Goal: Communication & Community: Connect with others

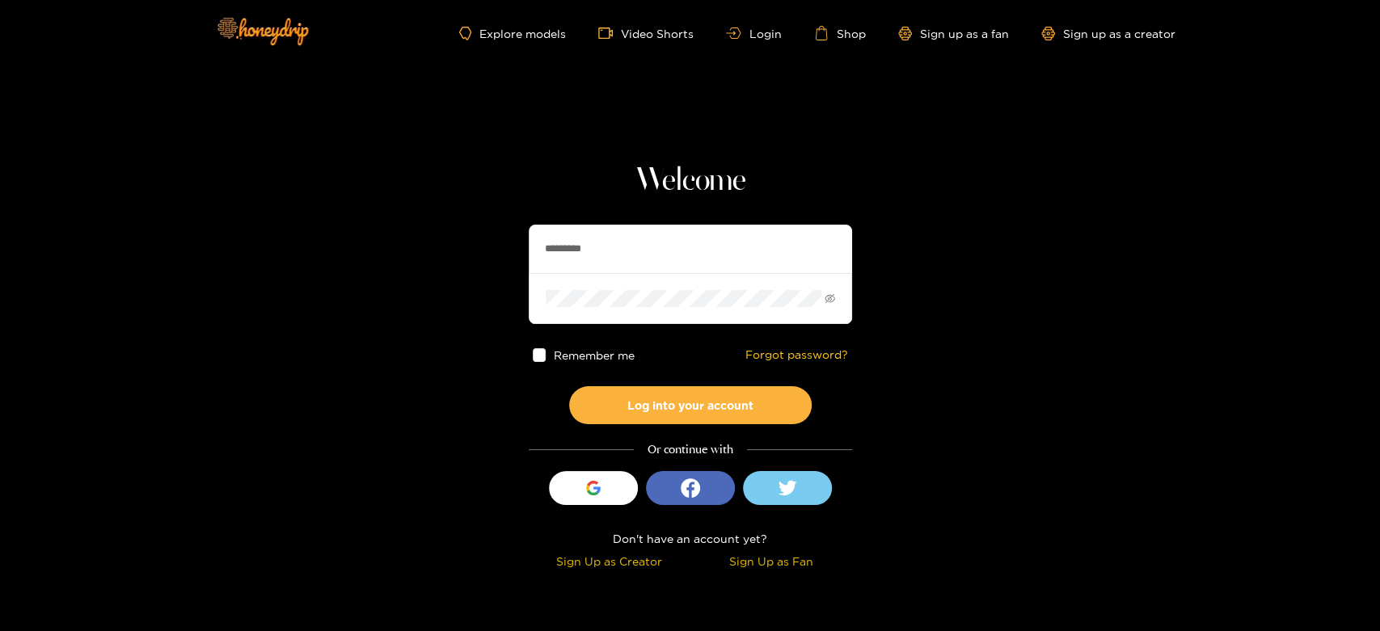
drag, startPoint x: 621, startPoint y: 259, endPoint x: 495, endPoint y: 261, distance: 126.1
click at [495, 261] on section "Welcome ********* Remember me Forgot password? Log into your account Or continu…" at bounding box center [690, 287] width 1380 height 575
paste input "text"
type input "********"
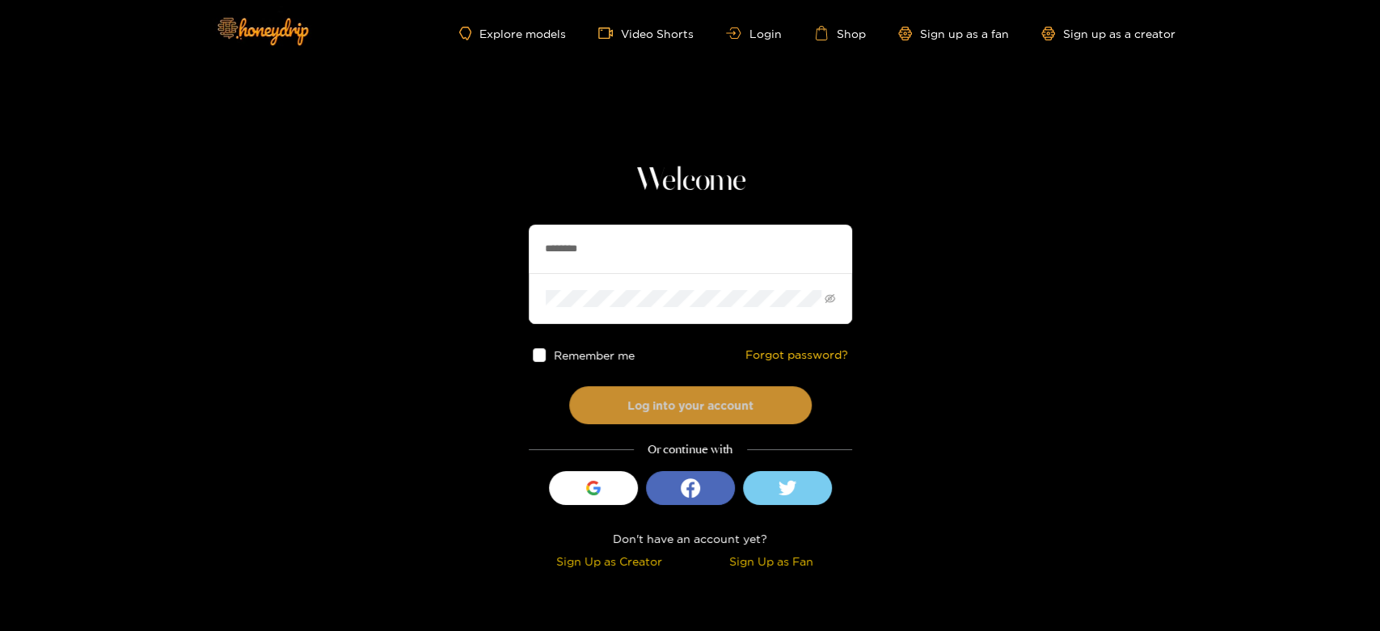
click at [650, 402] on button "Log into your account" at bounding box center [690, 405] width 242 height 38
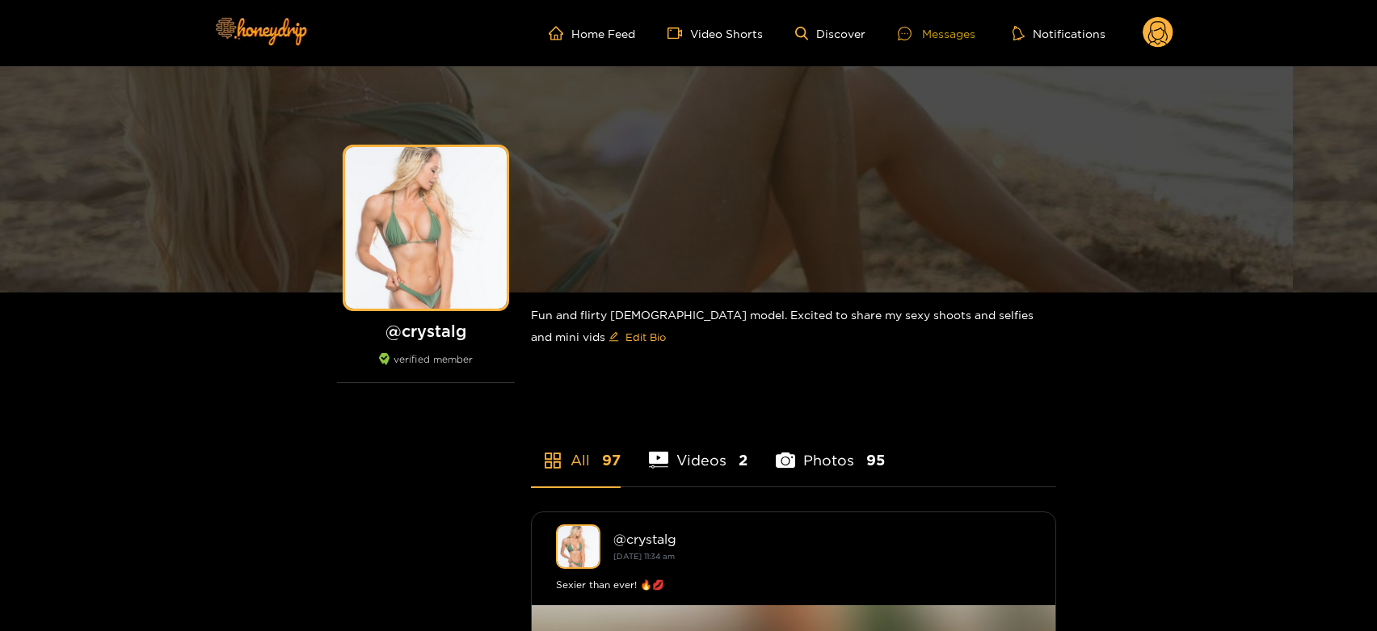
click at [960, 25] on div "Messages" at bounding box center [937, 33] width 78 height 19
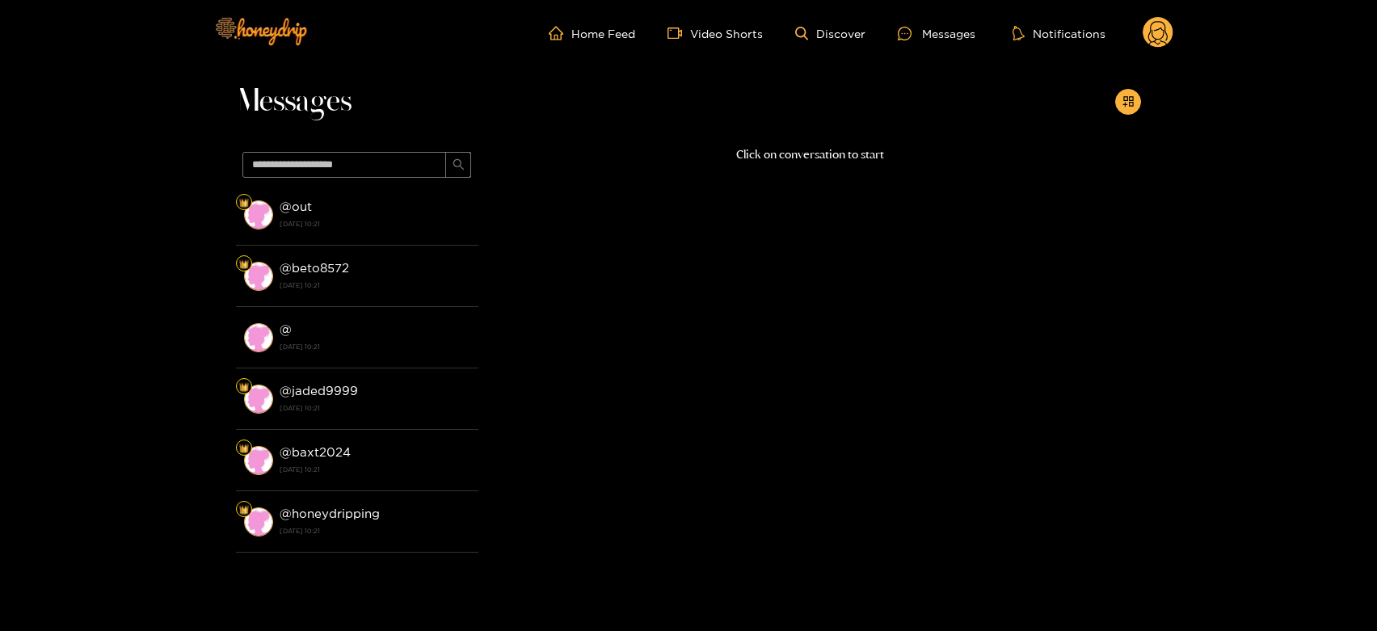
click at [334, 213] on div "@ out [DATE] 10:21" at bounding box center [375, 214] width 191 height 36
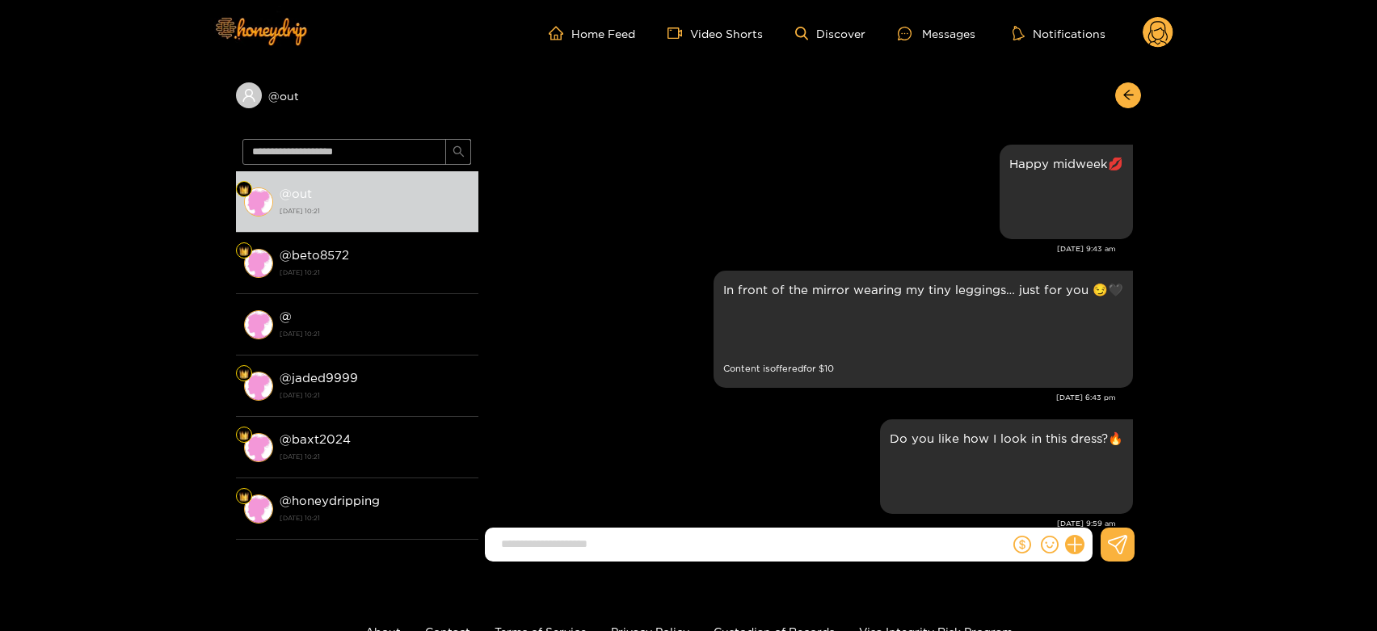
scroll to position [2974, 0]
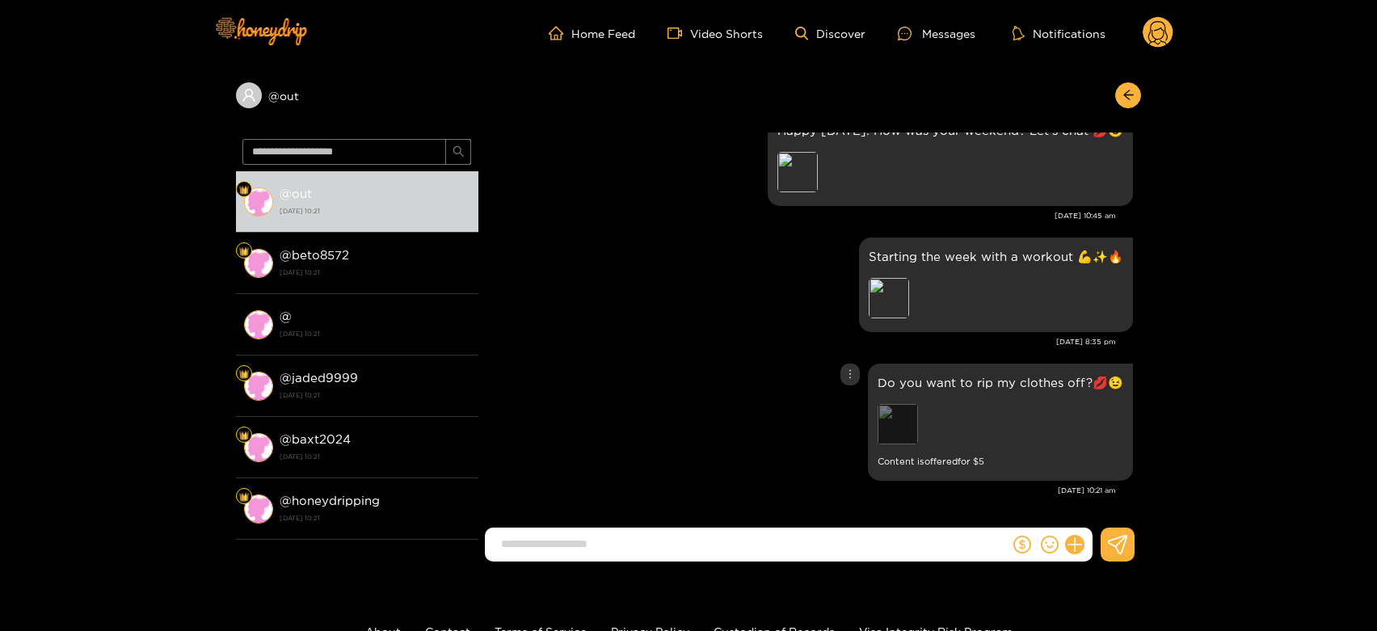
click at [886, 421] on div "Preview" at bounding box center [898, 424] width 40 height 40
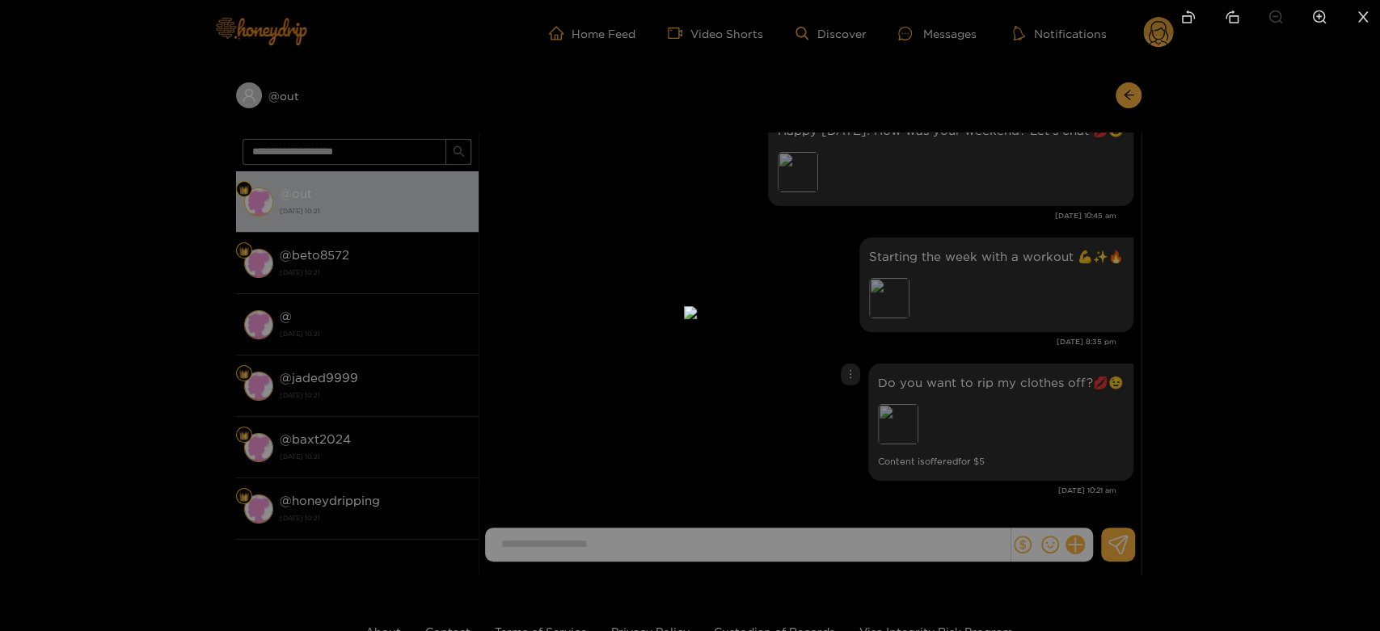
click at [992, 360] on div at bounding box center [690, 315] width 1380 height 631
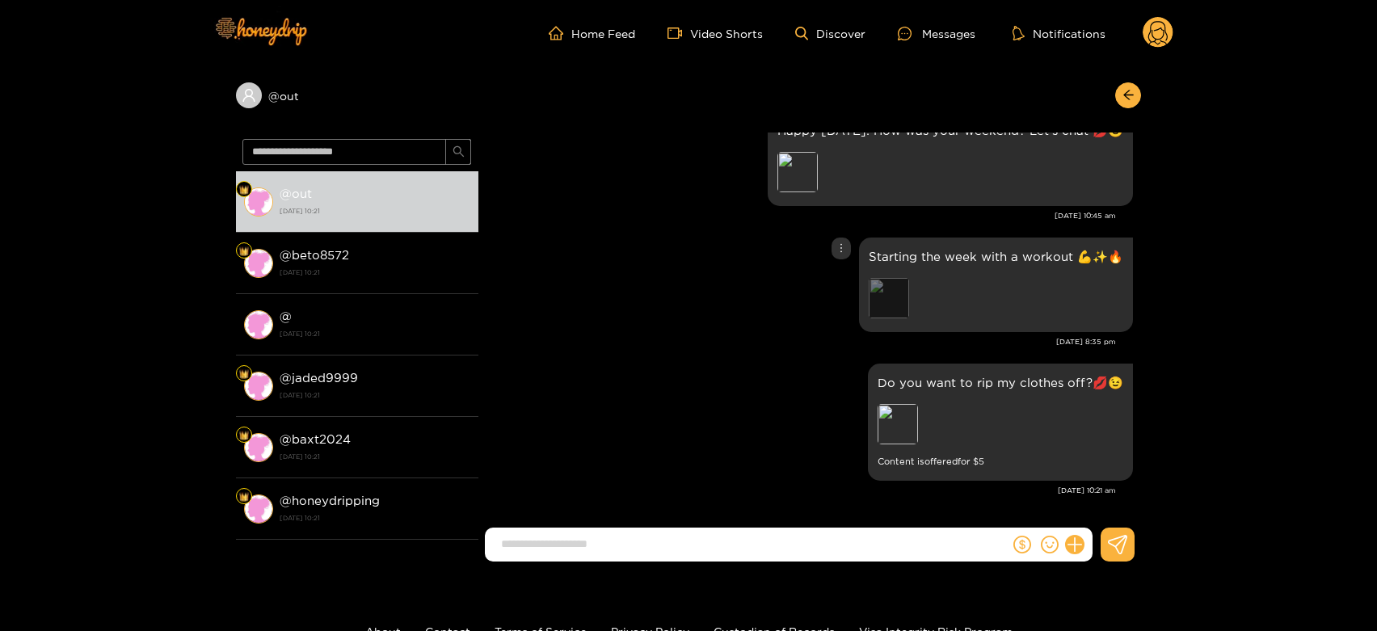
click at [870, 289] on div "Preview" at bounding box center [889, 298] width 40 height 40
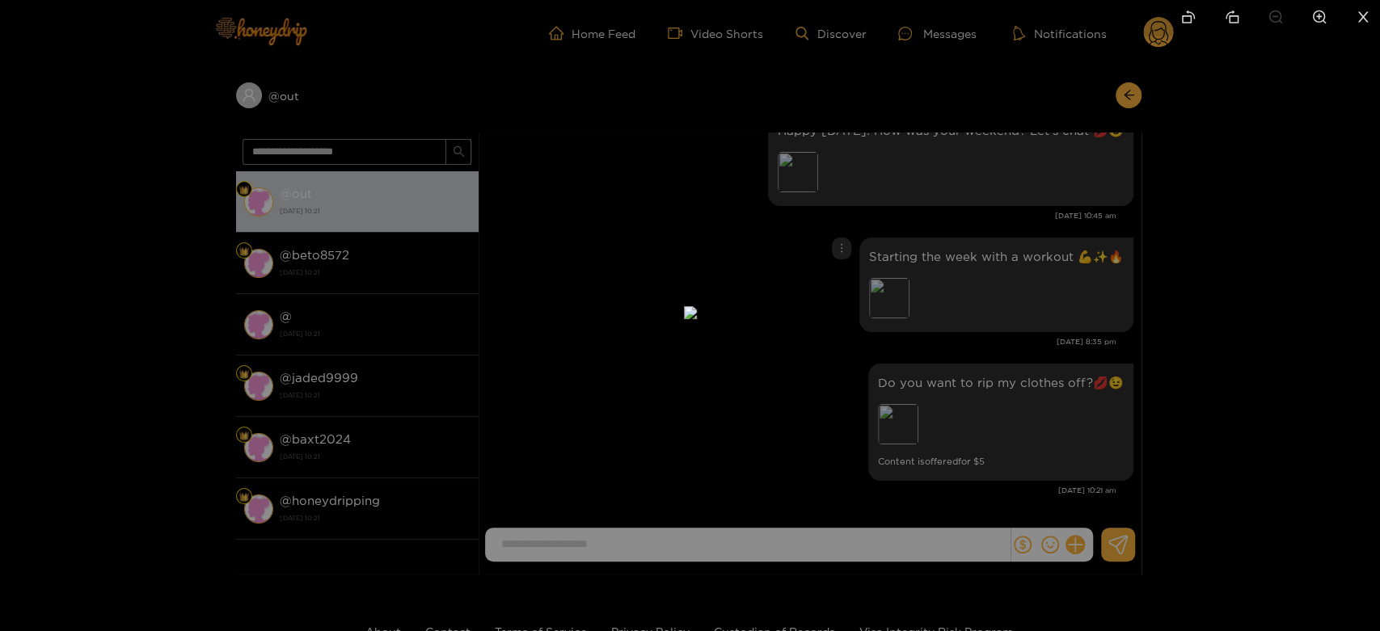
click at [902, 296] on div at bounding box center [690, 315] width 1380 height 631
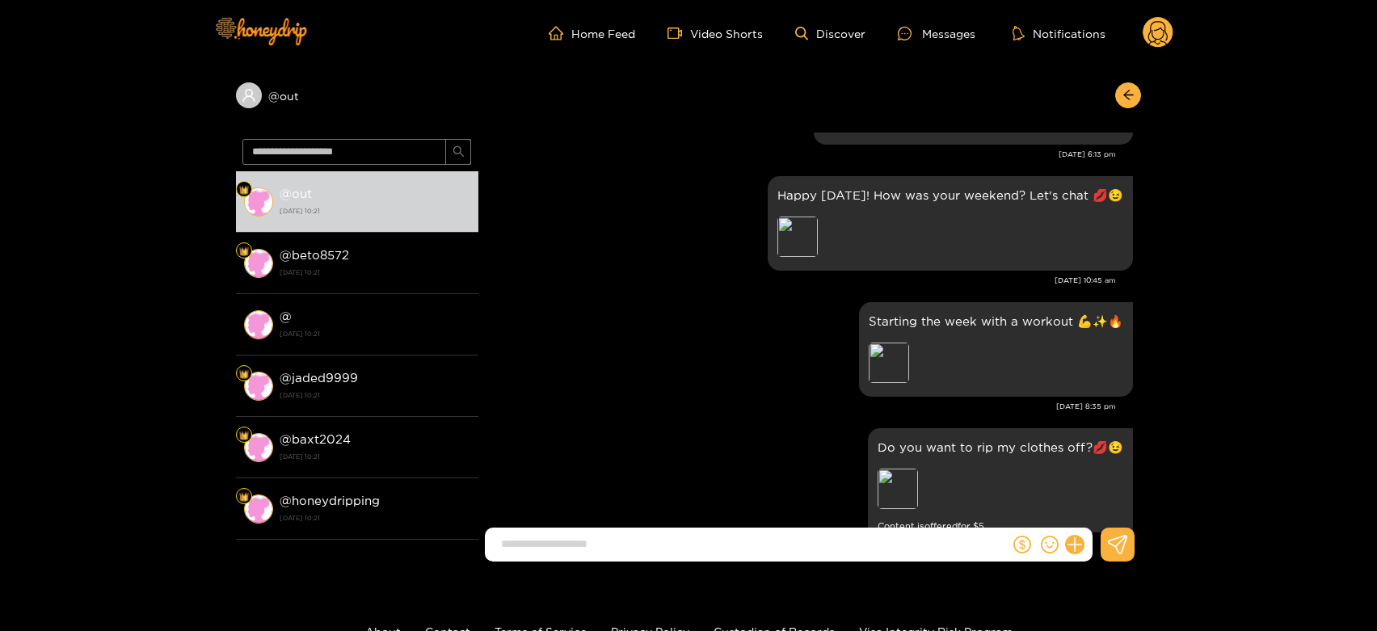
scroll to position [2884, 0]
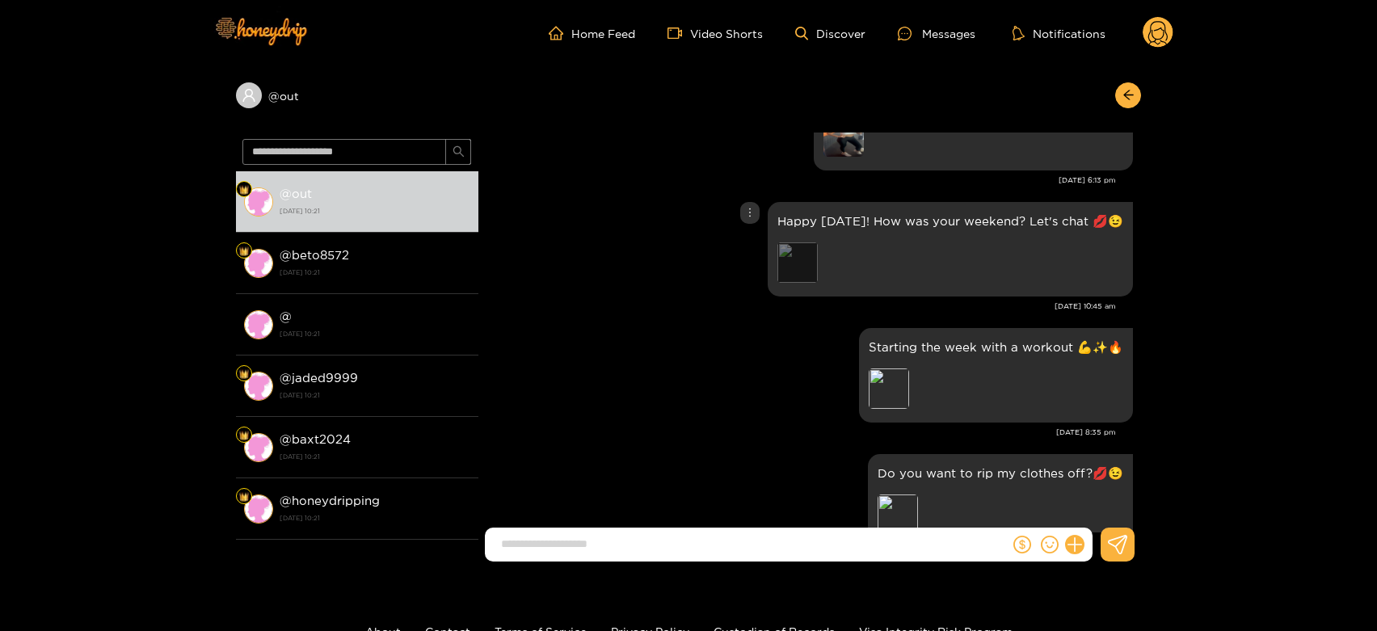
click at [796, 260] on div "Preview" at bounding box center [797, 262] width 40 height 40
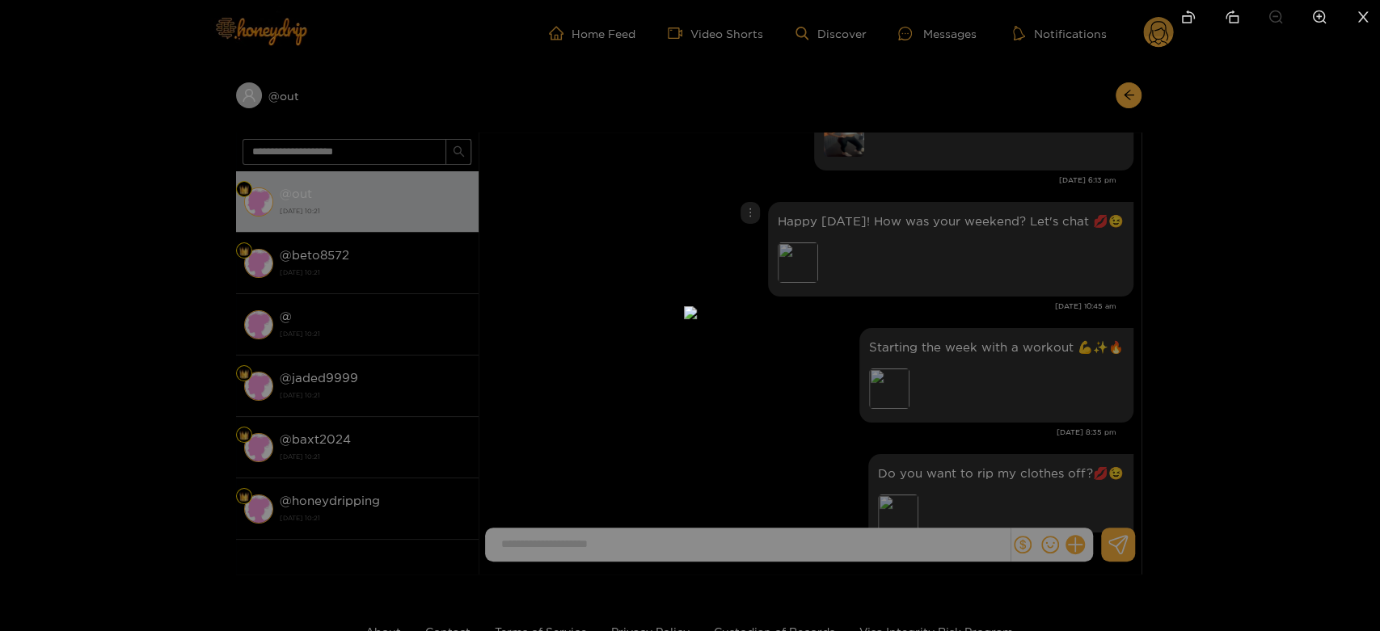
click at [963, 310] on div at bounding box center [690, 315] width 1380 height 631
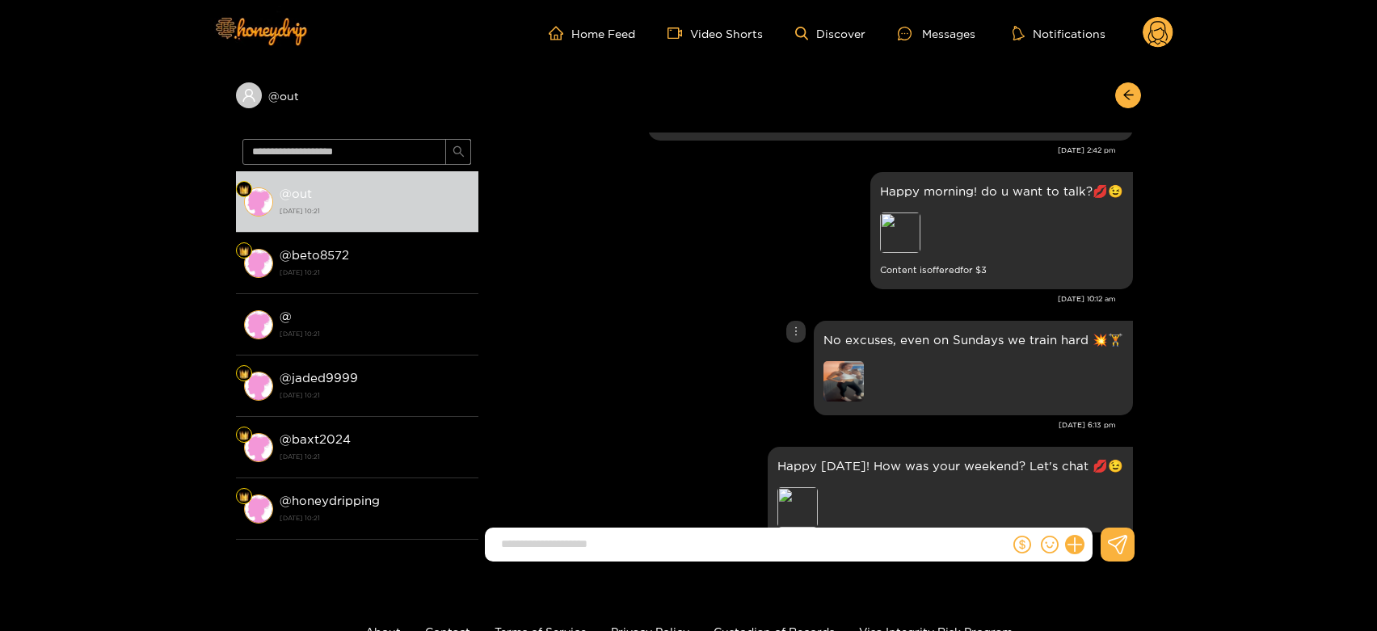
scroll to position [2615, 0]
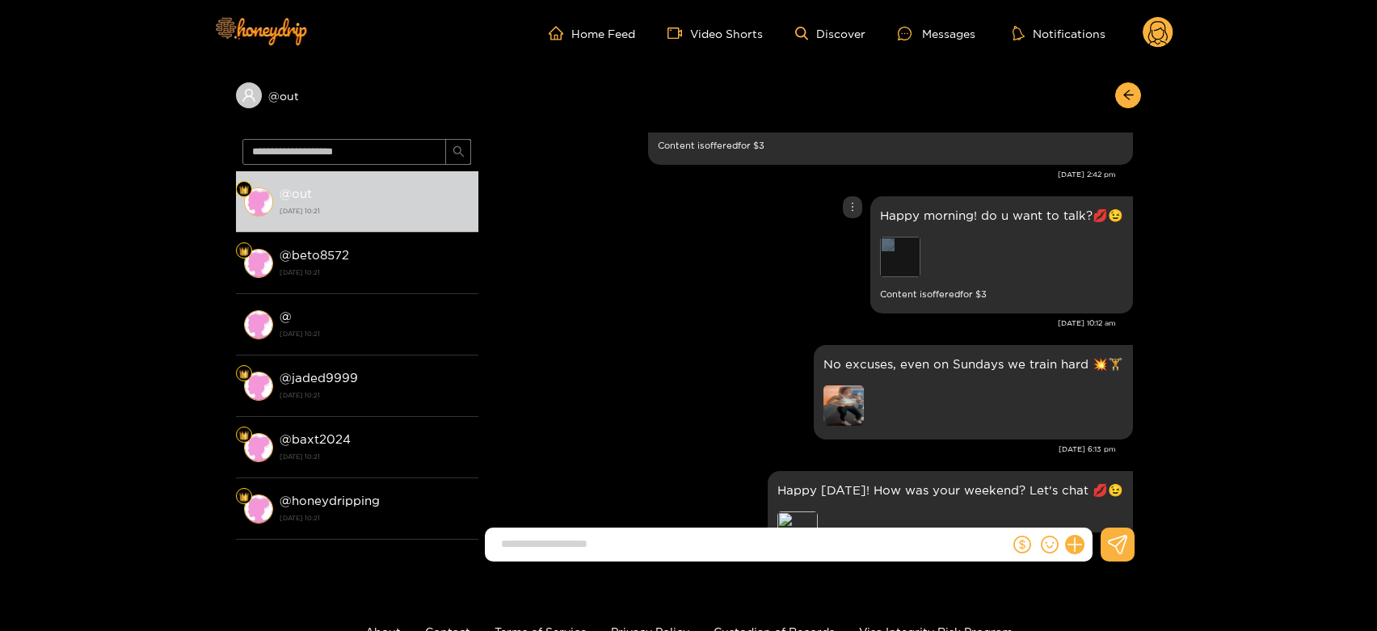
click at [883, 238] on div "Happy morning! do u want to talk?💋😉 Preview Content is offered for $ 3" at bounding box center [1001, 254] width 263 height 117
click at [887, 241] on div "Preview" at bounding box center [900, 257] width 40 height 40
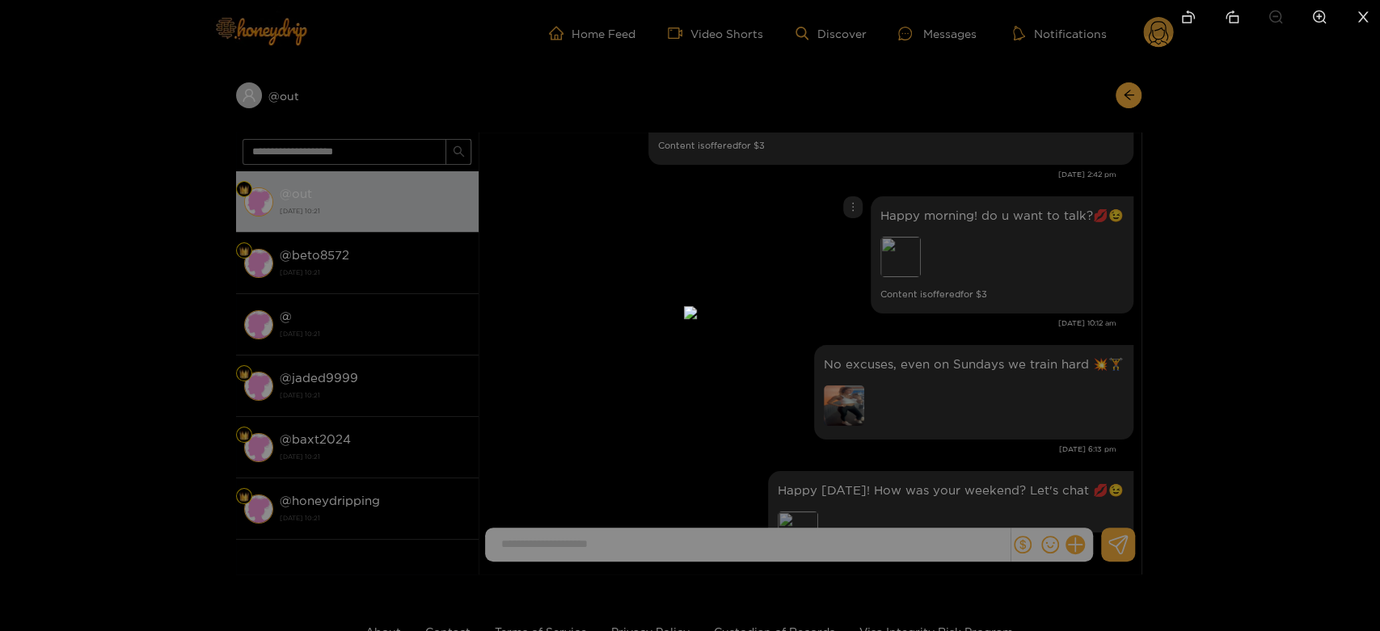
click at [1009, 353] on div at bounding box center [690, 315] width 1380 height 631
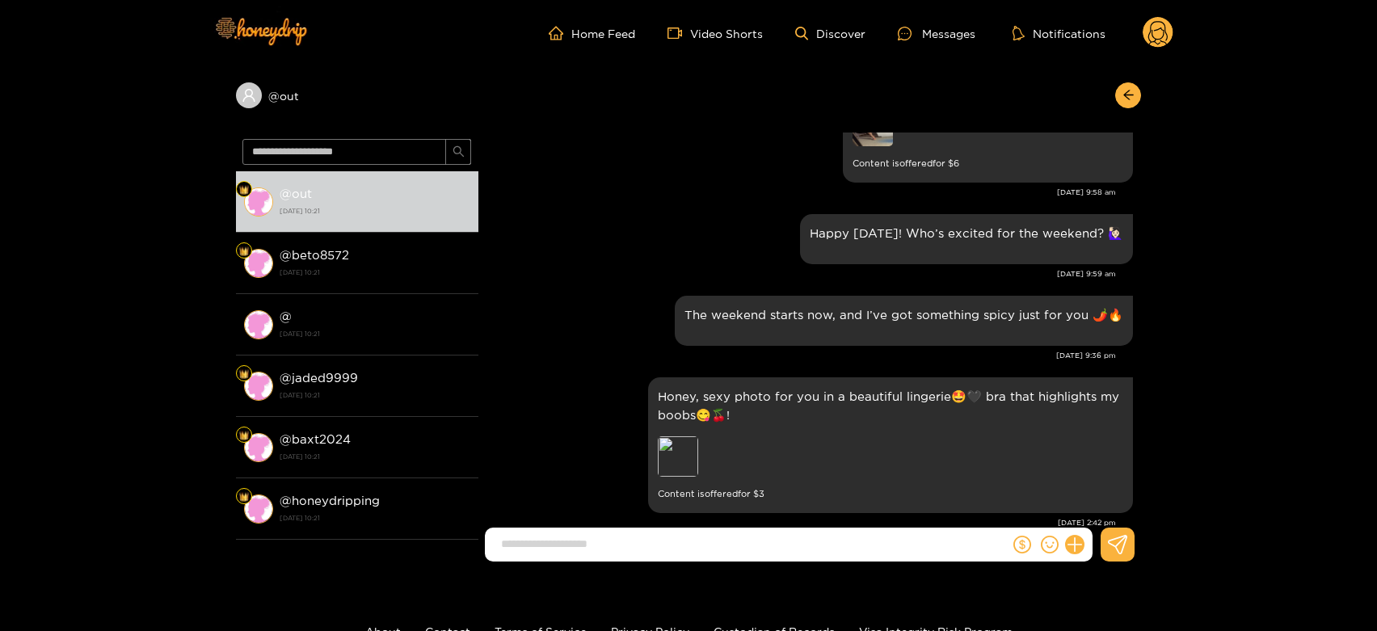
scroll to position [2256, 0]
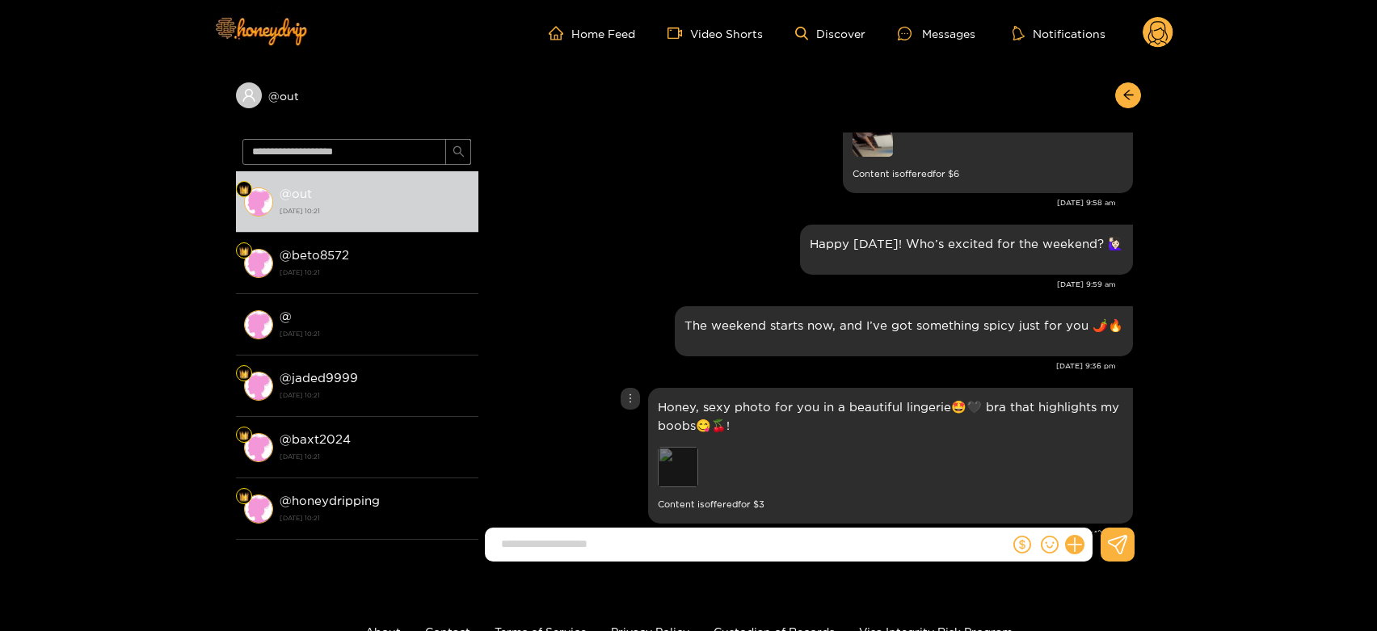
click at [679, 464] on div "Preview" at bounding box center [678, 467] width 40 height 40
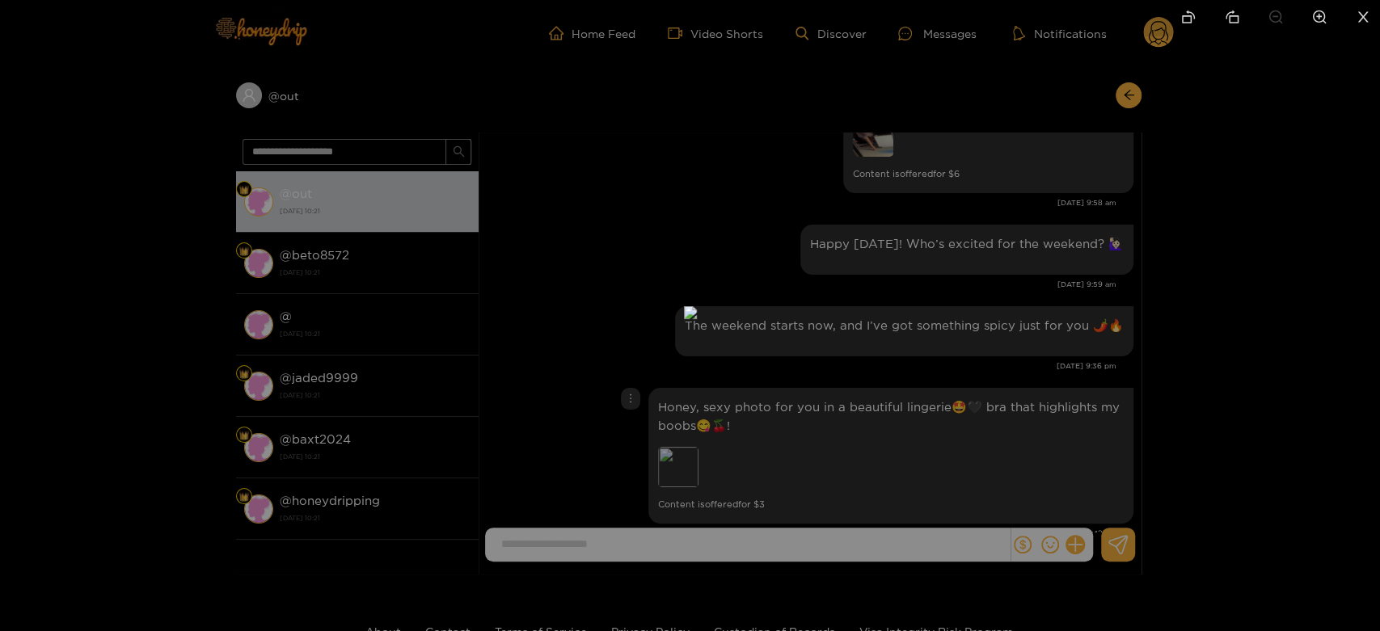
click at [925, 432] on div at bounding box center [690, 315] width 1380 height 631
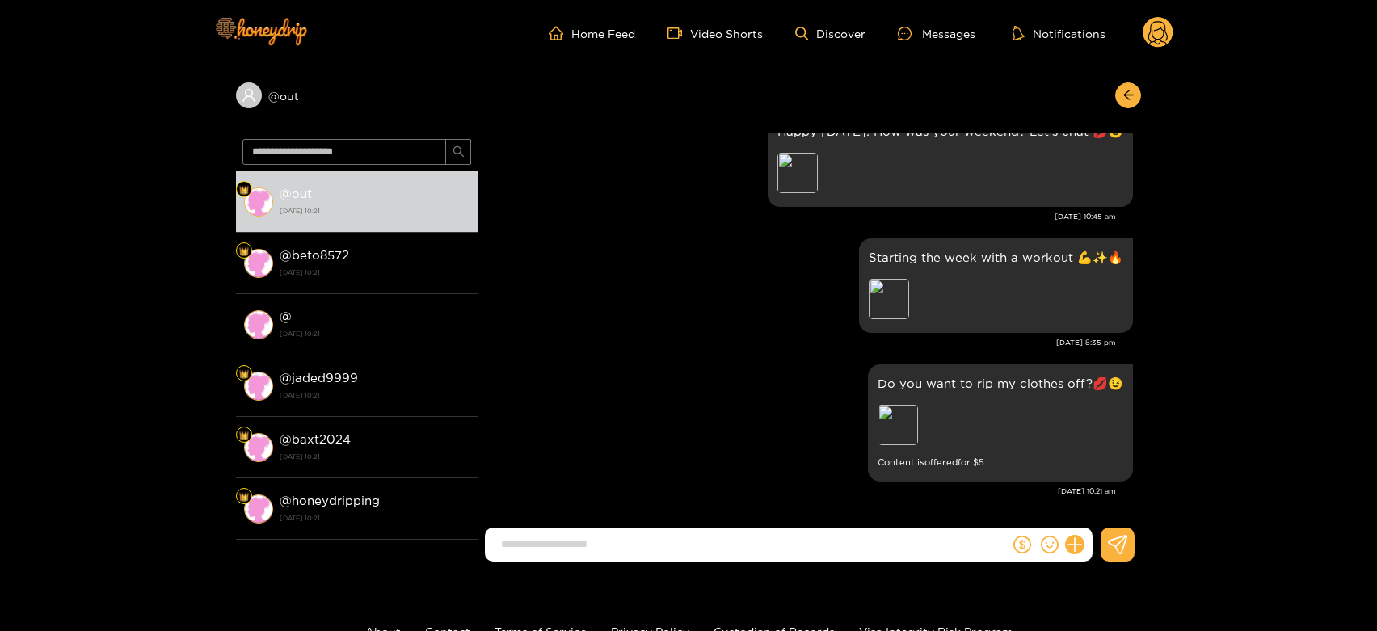
scroll to position [2974, 0]
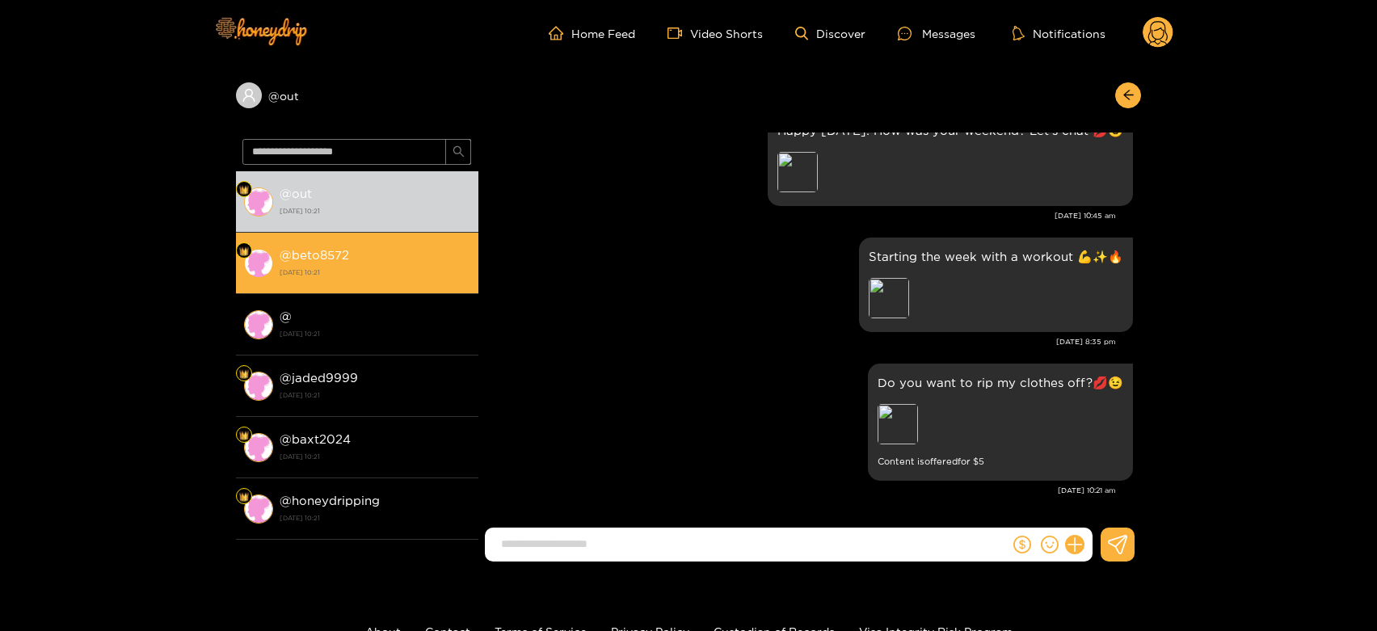
click at [394, 270] on strong "[DATE] 10:21" at bounding box center [375, 272] width 191 height 15
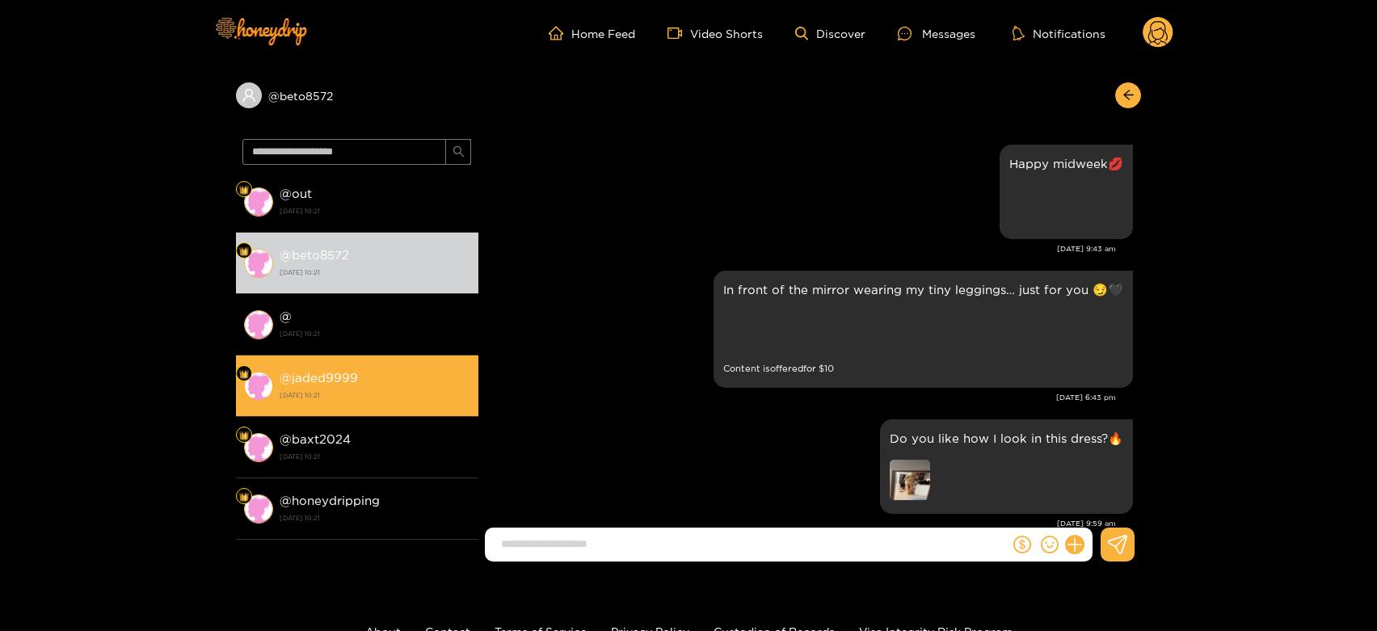
scroll to position [2974, 0]
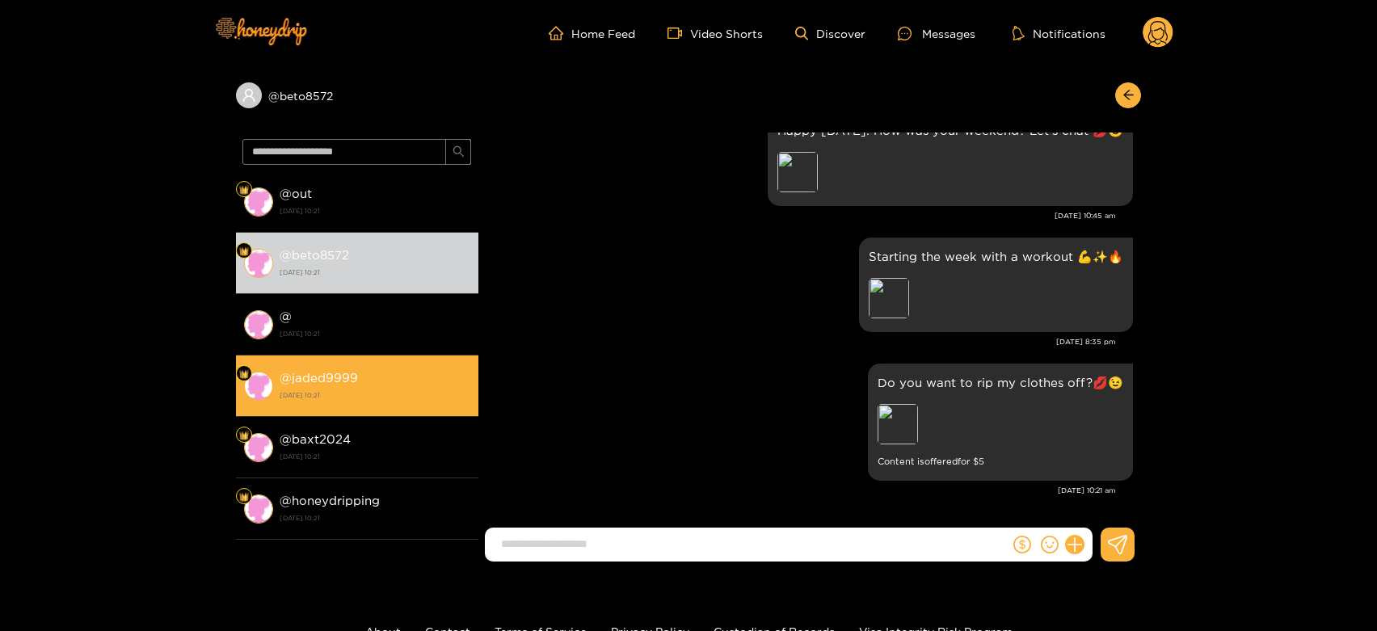
click at [404, 373] on div "@ jaded9999 [DATE] 10:21" at bounding box center [375, 386] width 191 height 36
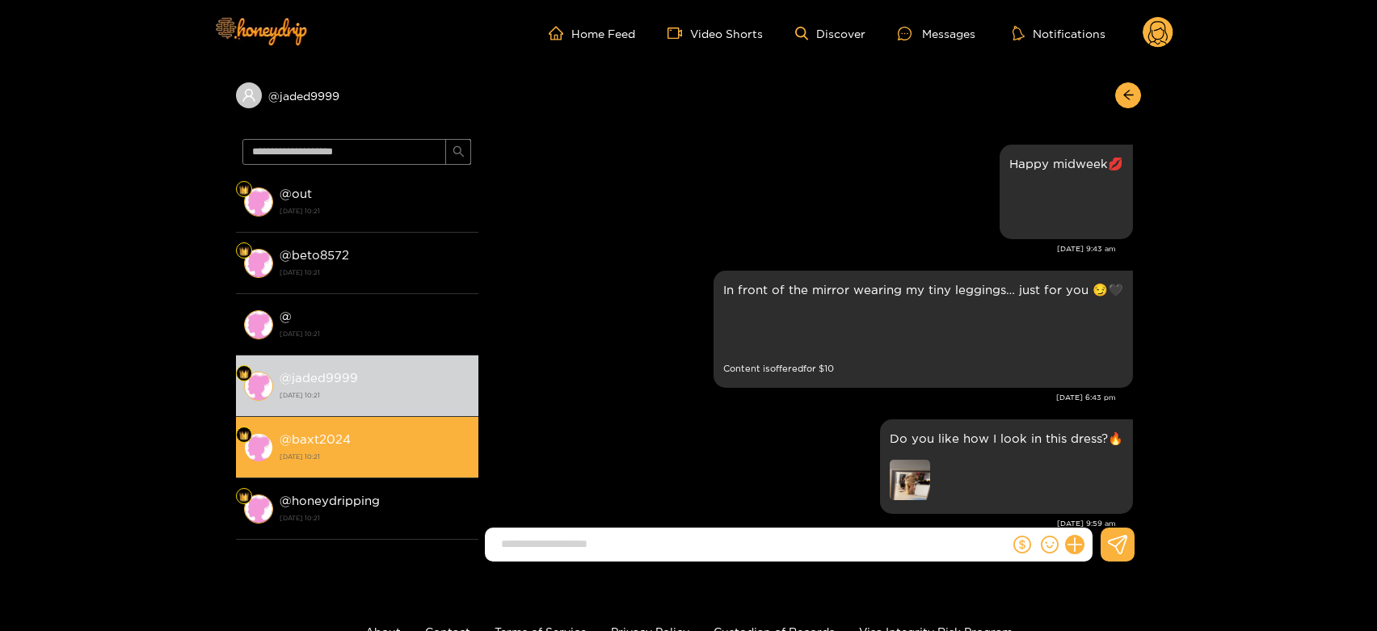
scroll to position [2974, 0]
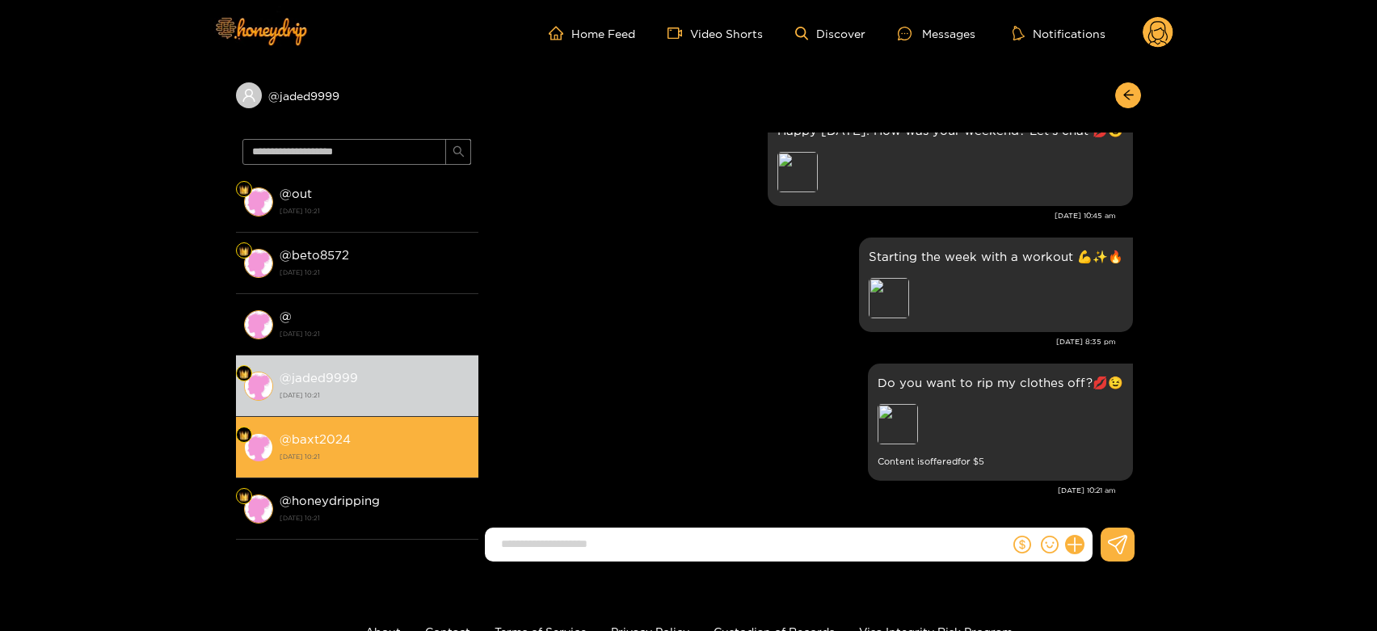
click at [371, 440] on div "@ baxt2024 [DATE] 10:21" at bounding box center [375, 447] width 191 height 36
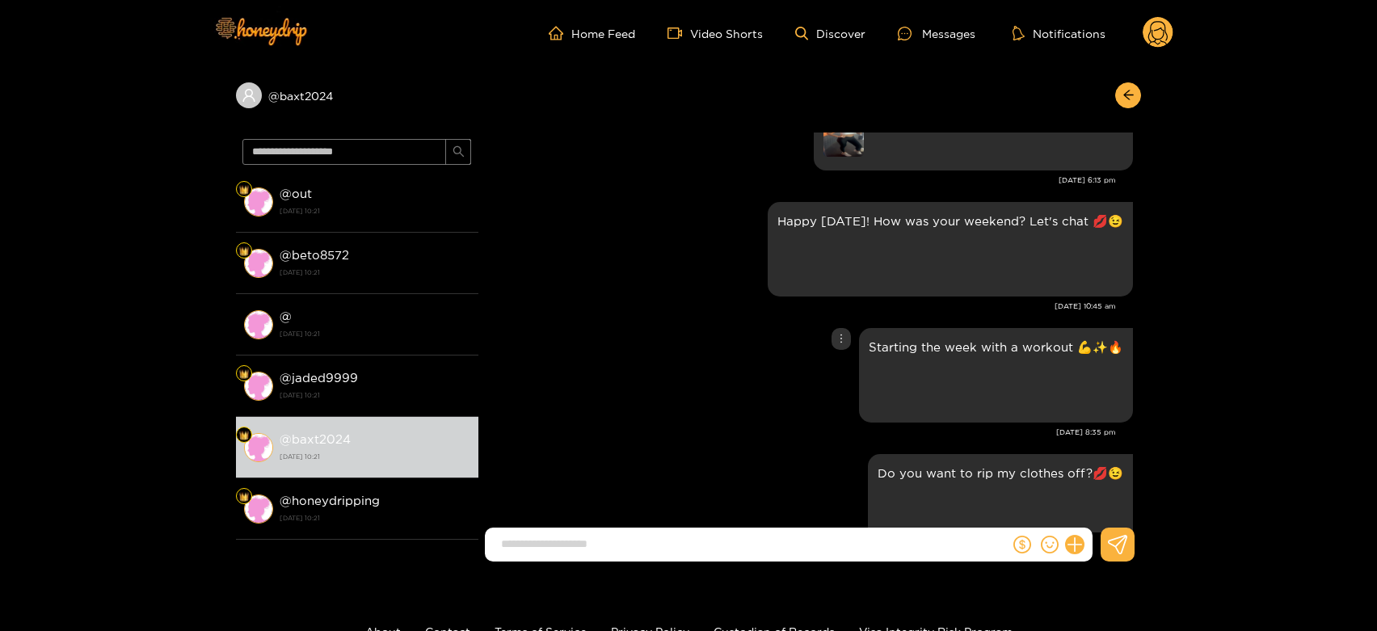
scroll to position [2974, 0]
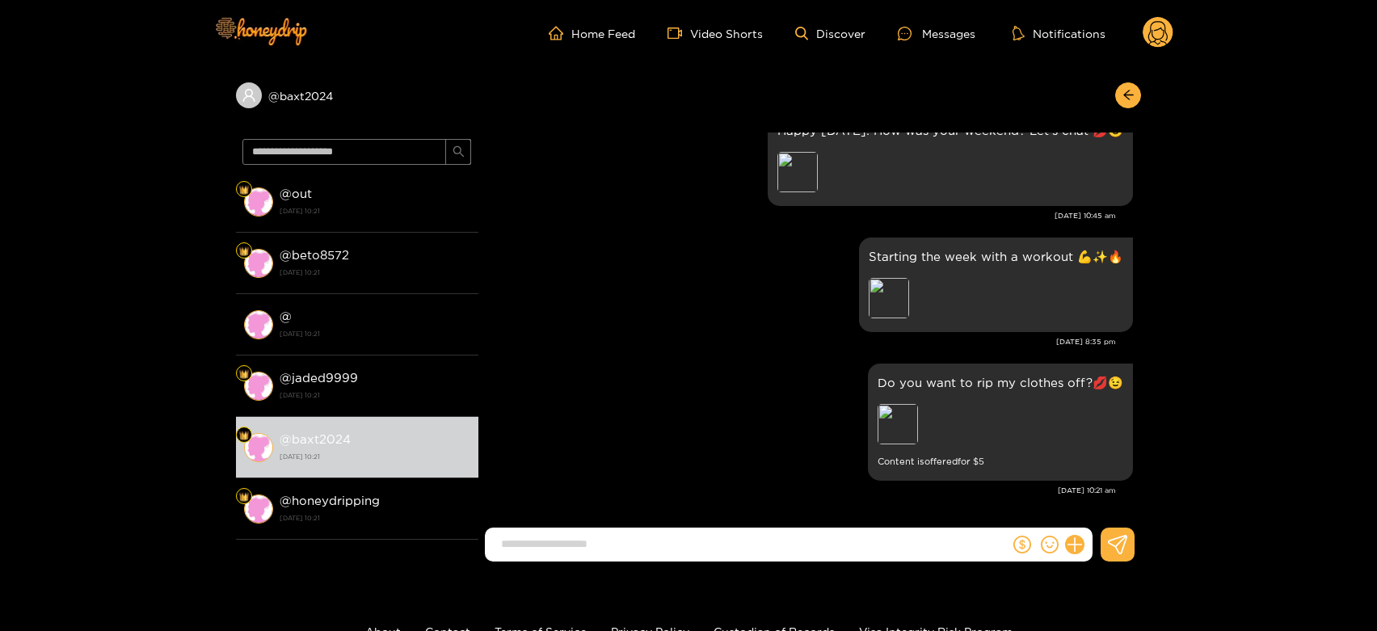
click at [1152, 34] on icon at bounding box center [1157, 35] width 19 height 28
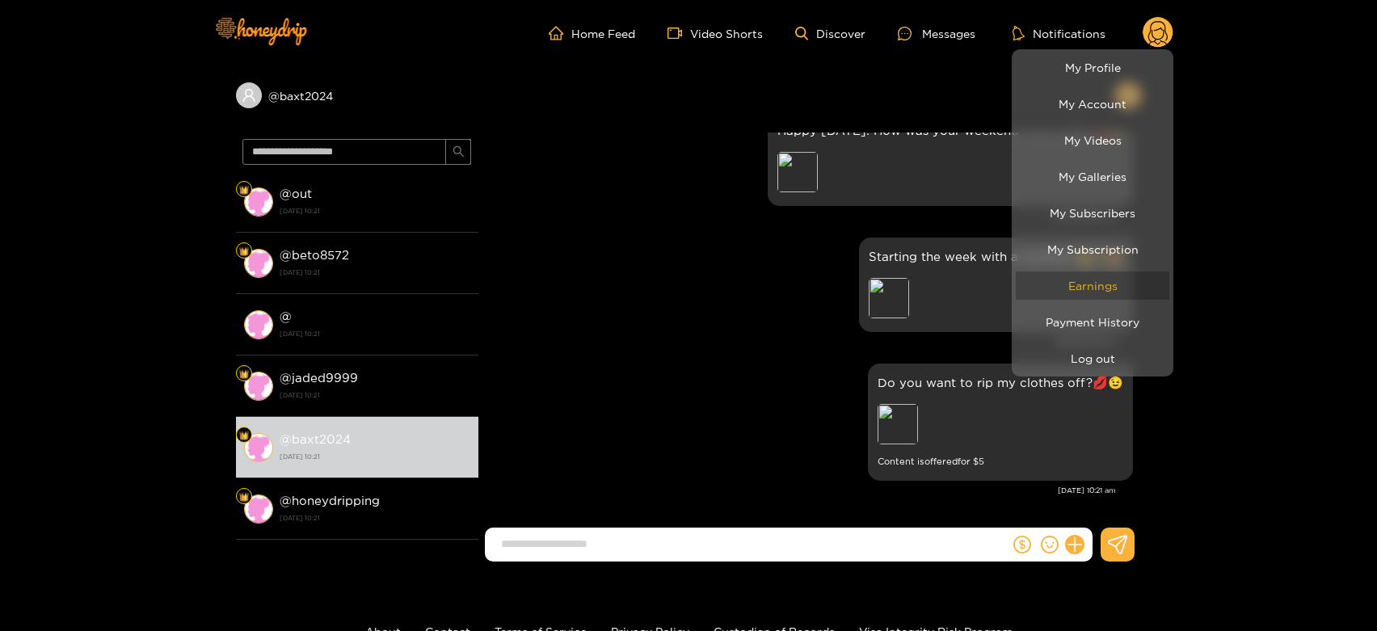
click at [1043, 296] on link "Earnings" at bounding box center [1093, 286] width 154 height 28
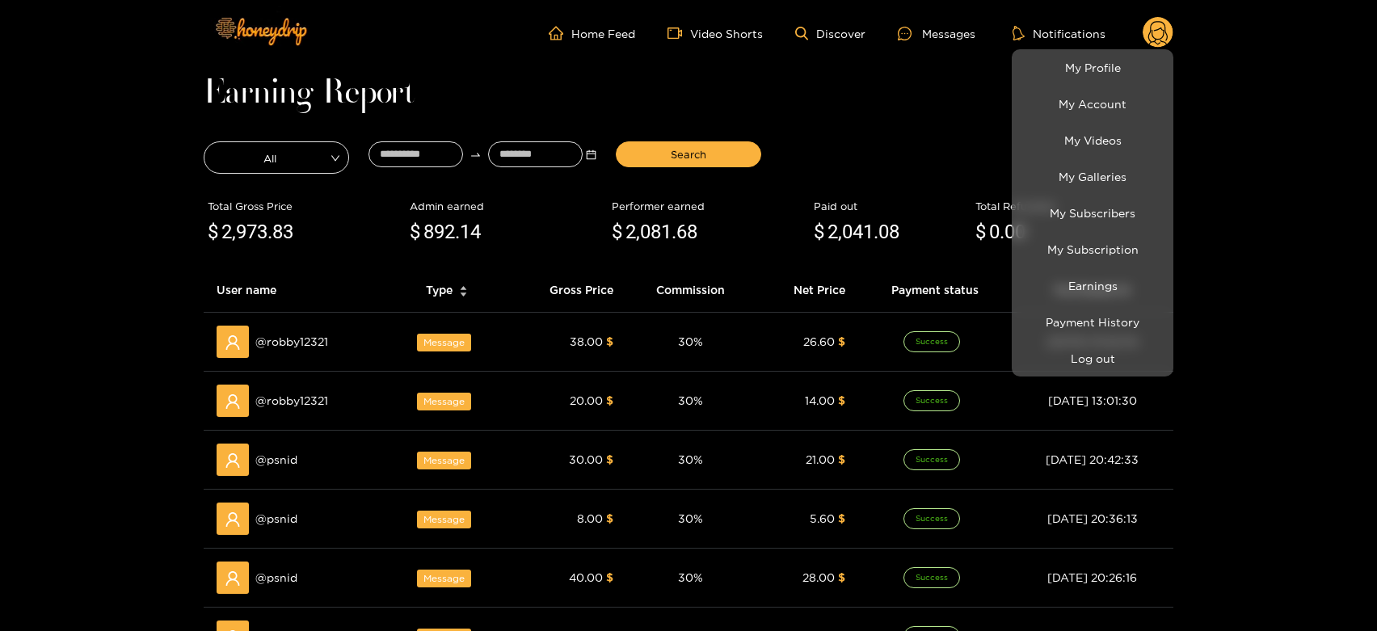
click at [305, 348] on div at bounding box center [688, 315] width 1377 height 631
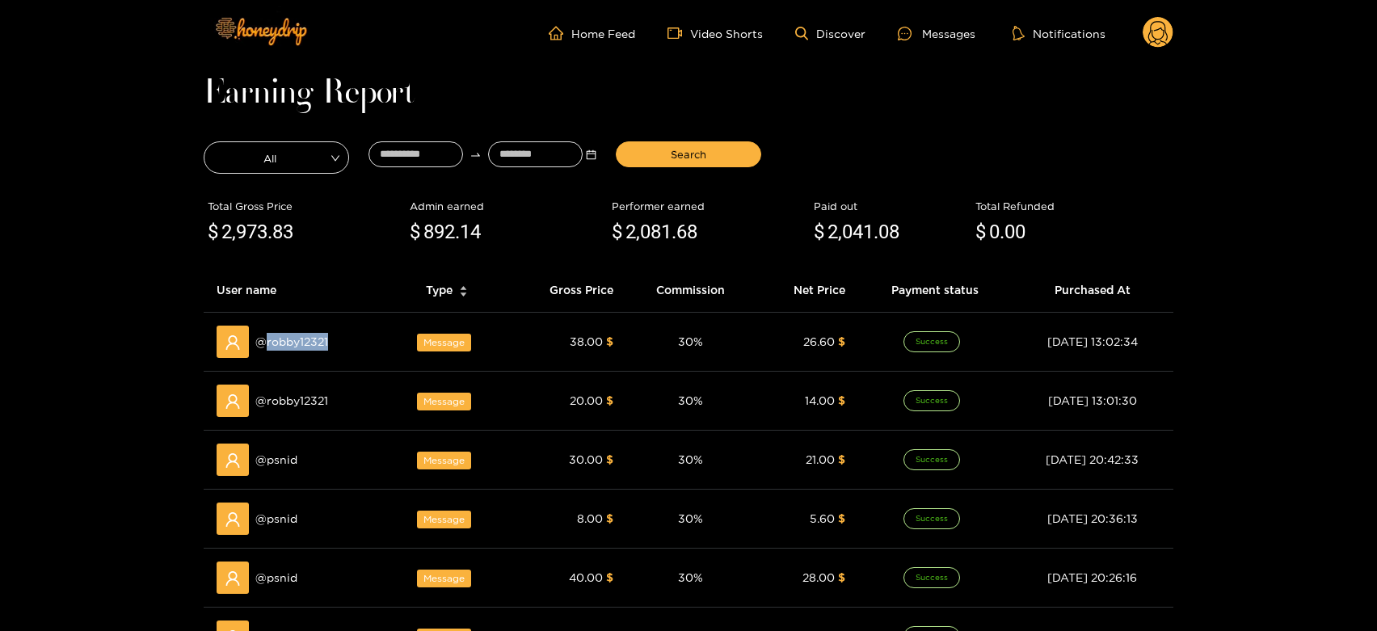
click at [305, 348] on span "@ robby12321" at bounding box center [291, 342] width 73 height 18
copy span "robby12321"
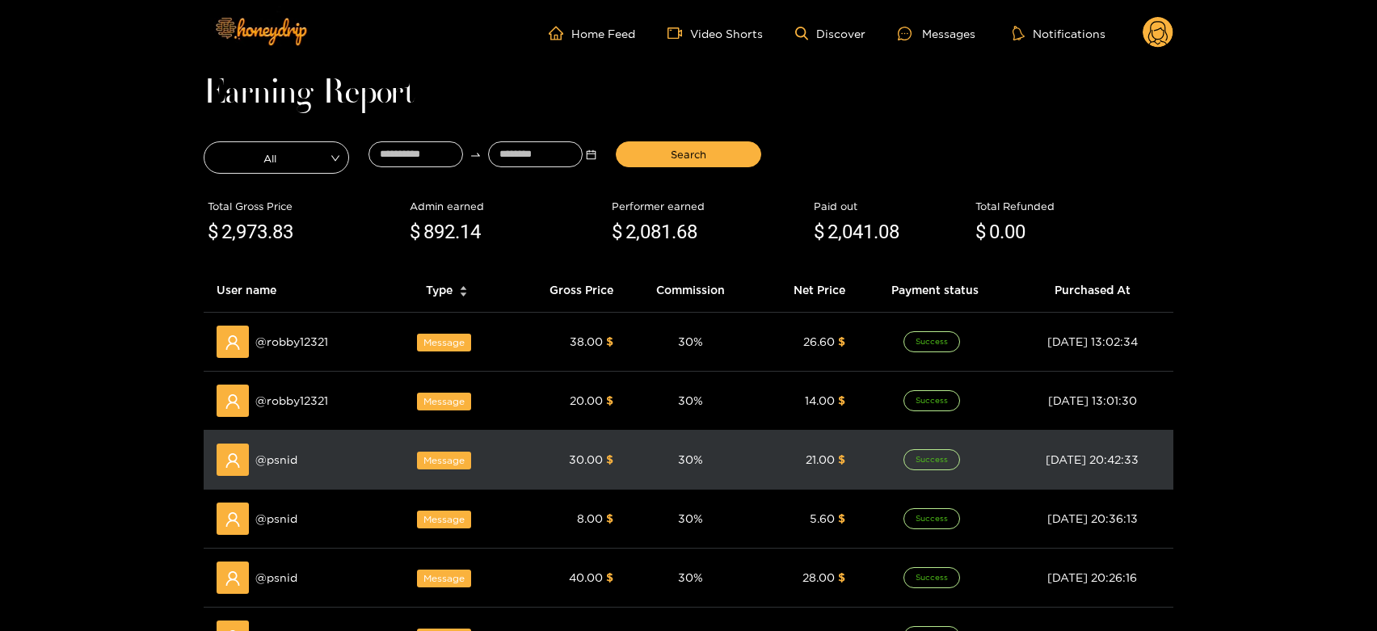
click at [284, 461] on span "@ psnid" at bounding box center [276, 460] width 42 height 18
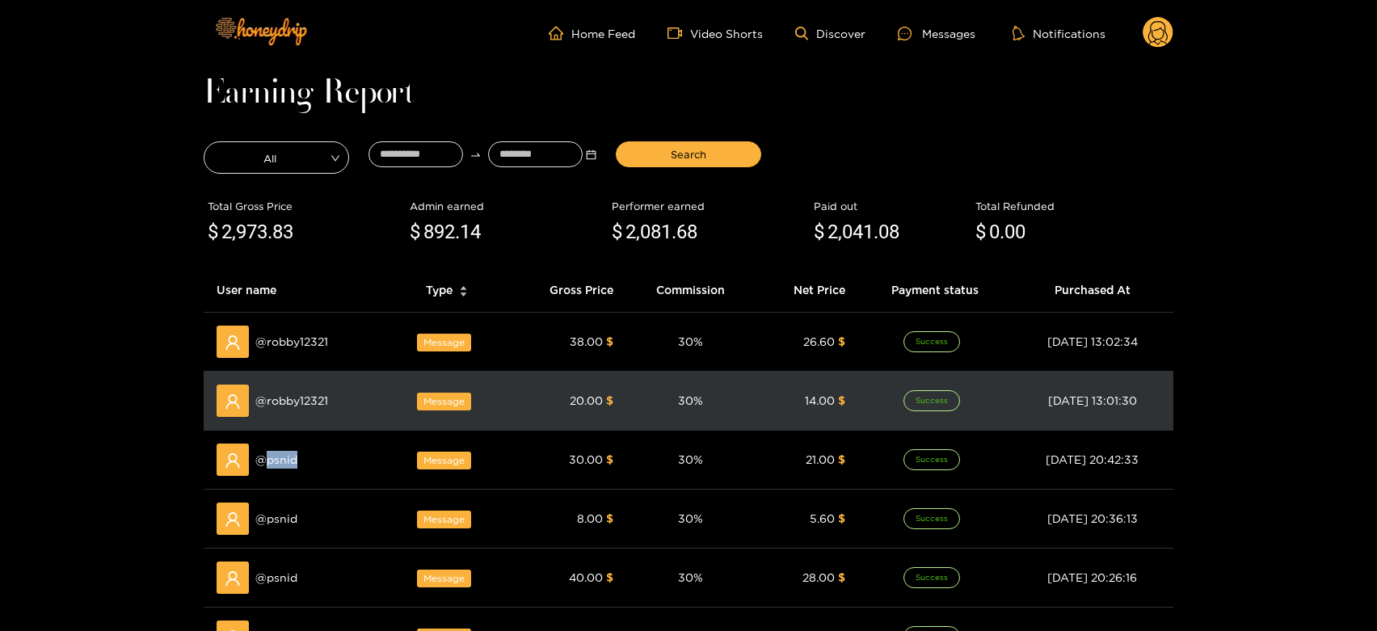
copy span "psnid"
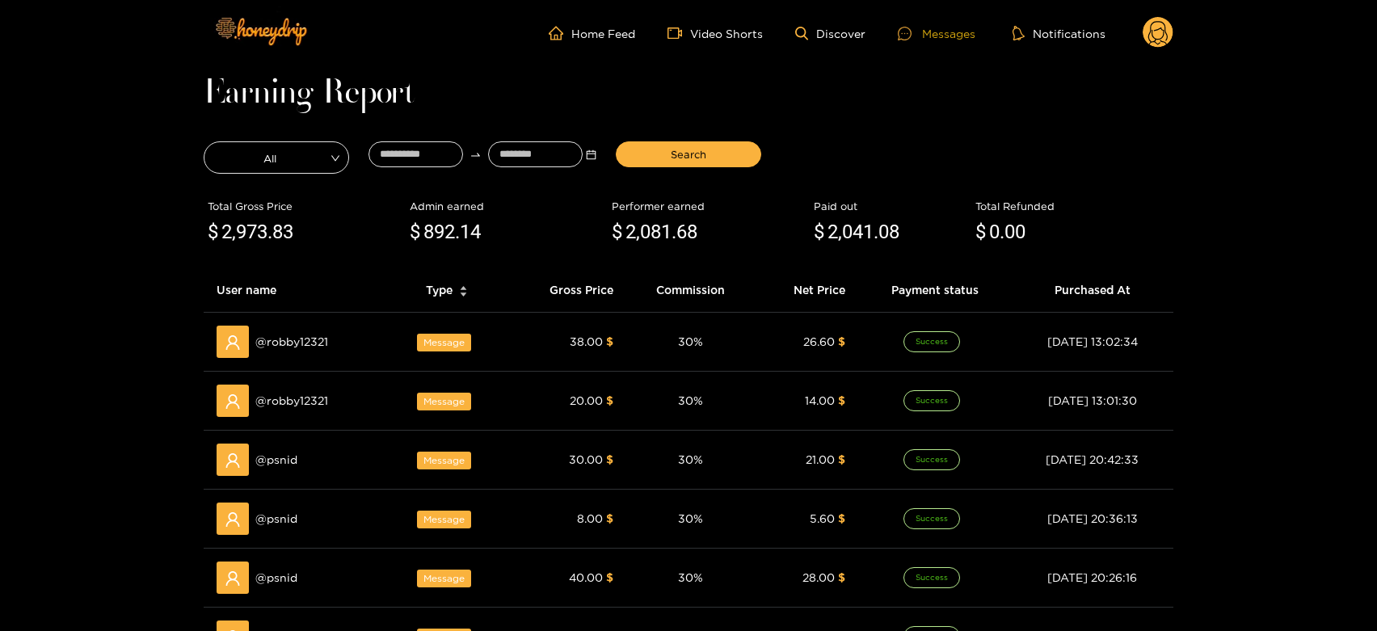
click at [921, 32] on div at bounding box center [910, 34] width 24 height 14
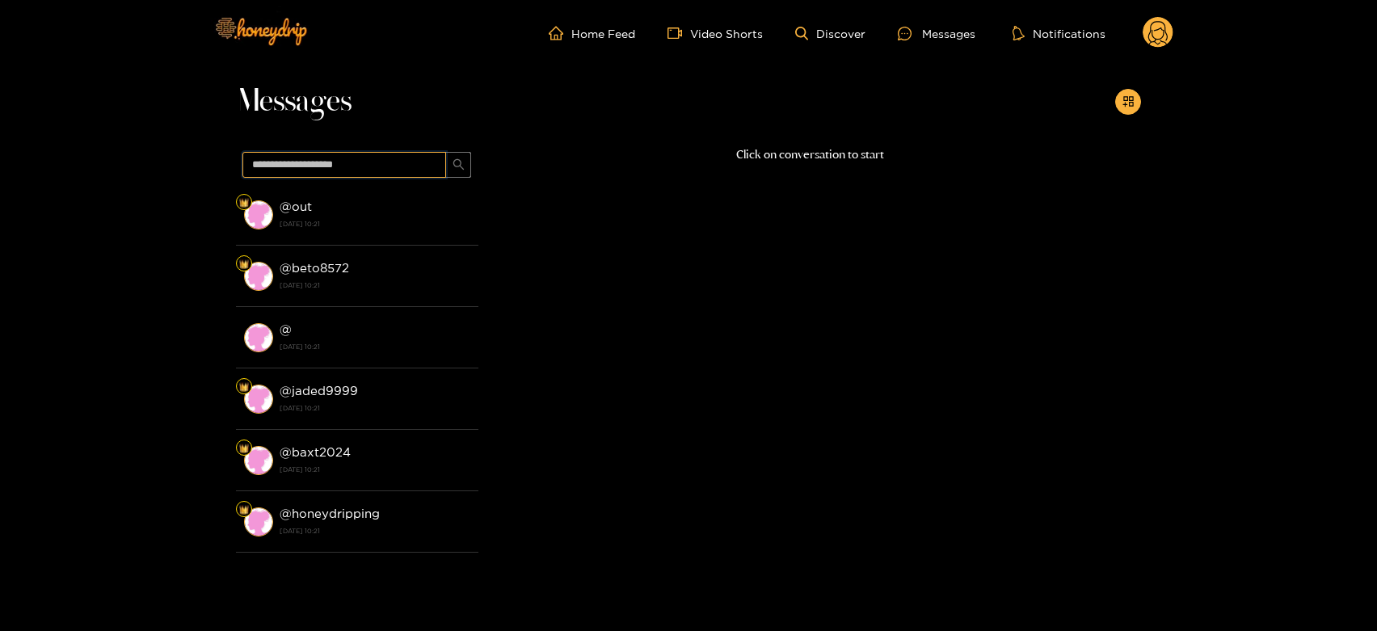
click at [386, 167] on input "text" at bounding box center [344, 165] width 204 height 26
paste input "*****"
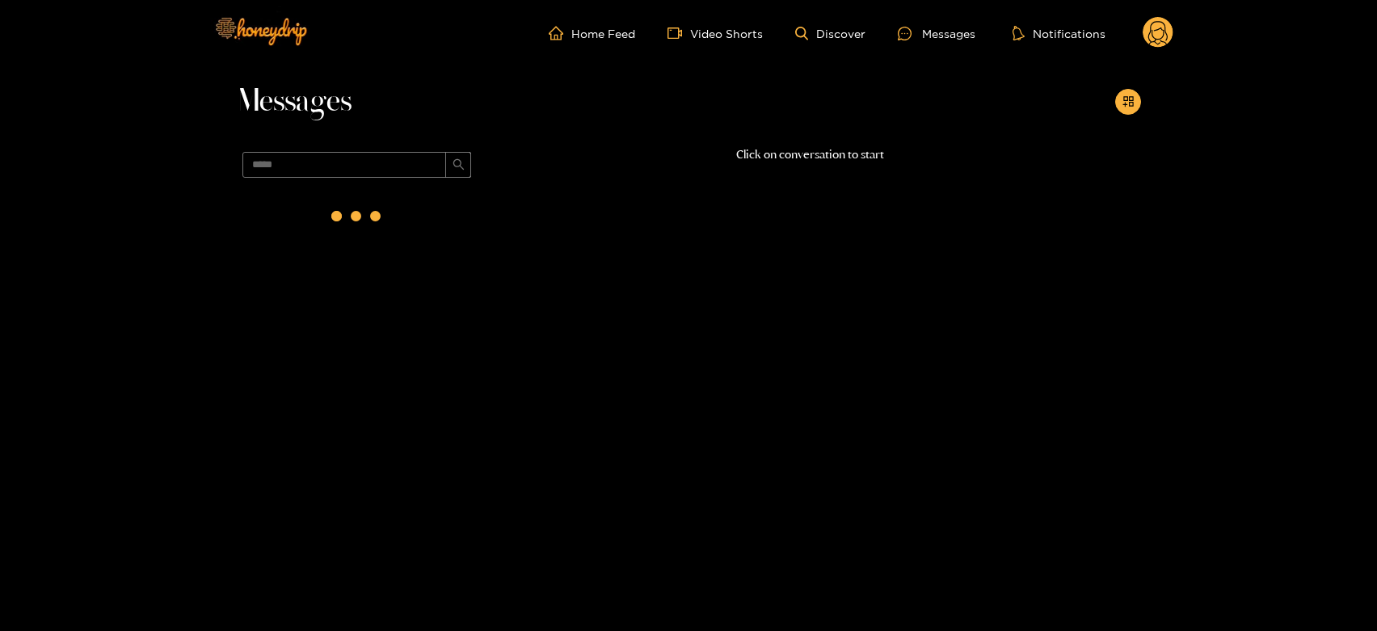
click at [360, 219] on div at bounding box center [357, 216] width 65 height 65
click at [360, 219] on strong "[DATE] 10:21" at bounding box center [375, 224] width 191 height 15
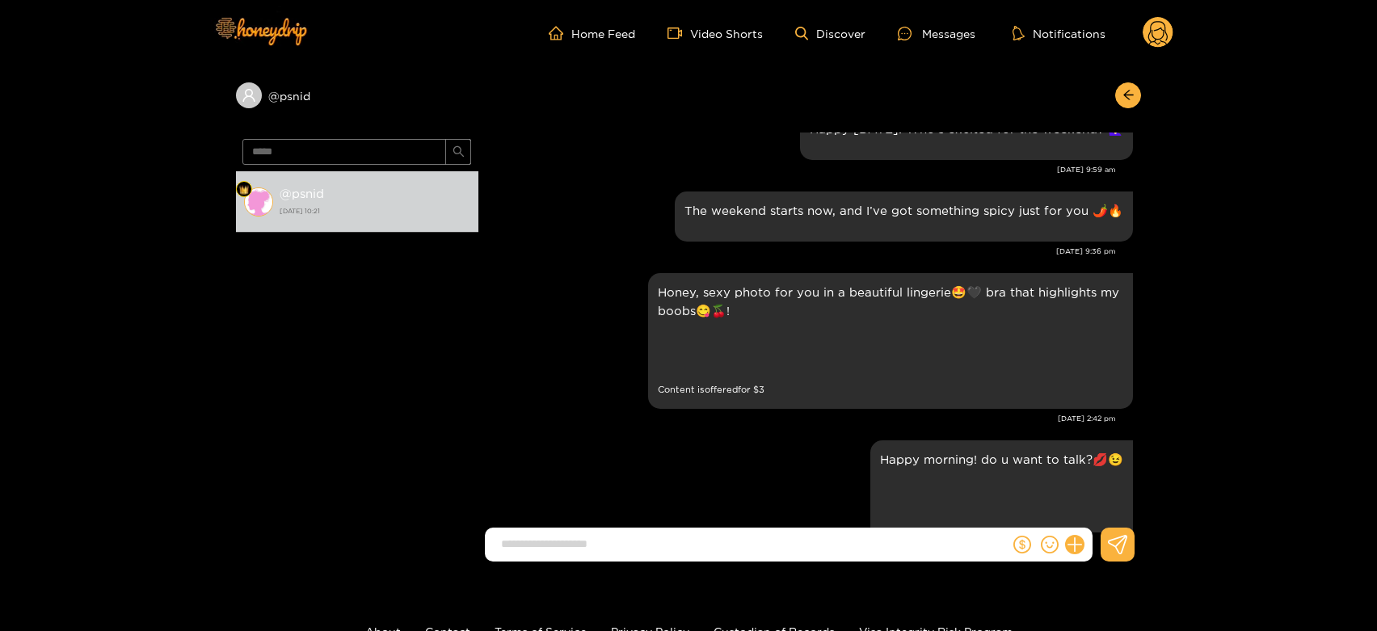
scroll to position [2185, 0]
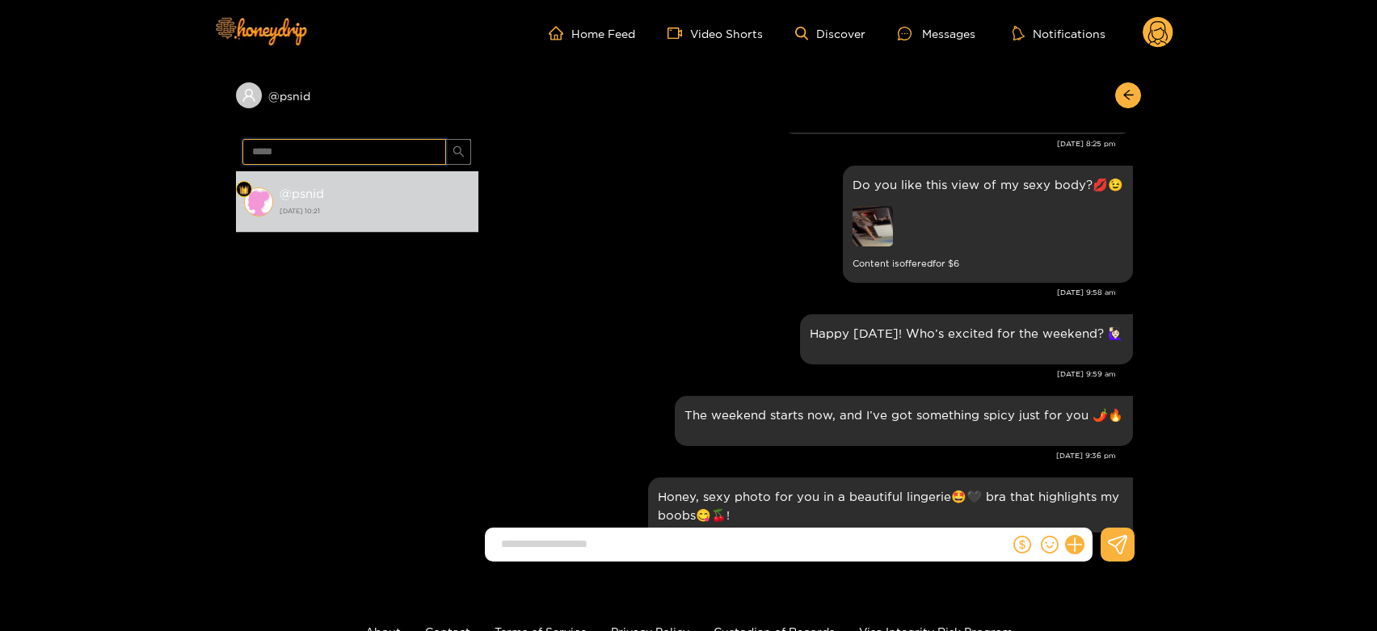
click at [347, 141] on input "*****" at bounding box center [344, 152] width 204 height 26
paste input "*****"
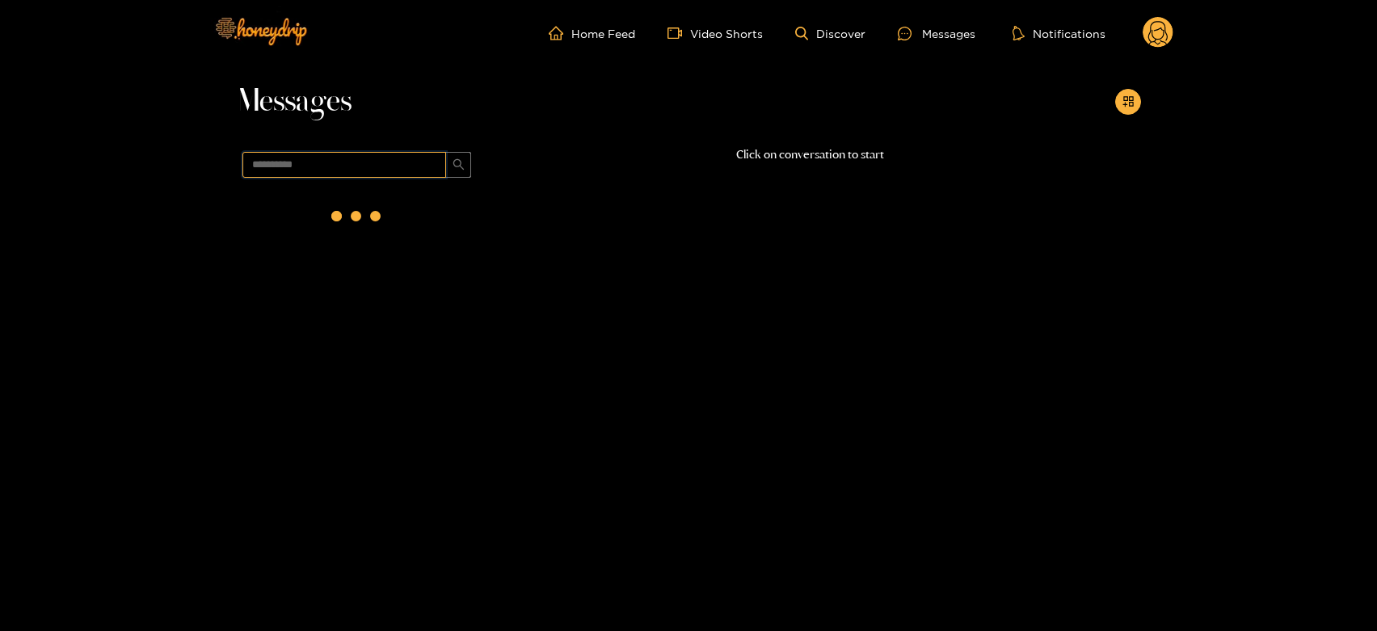
scroll to position [0, 0]
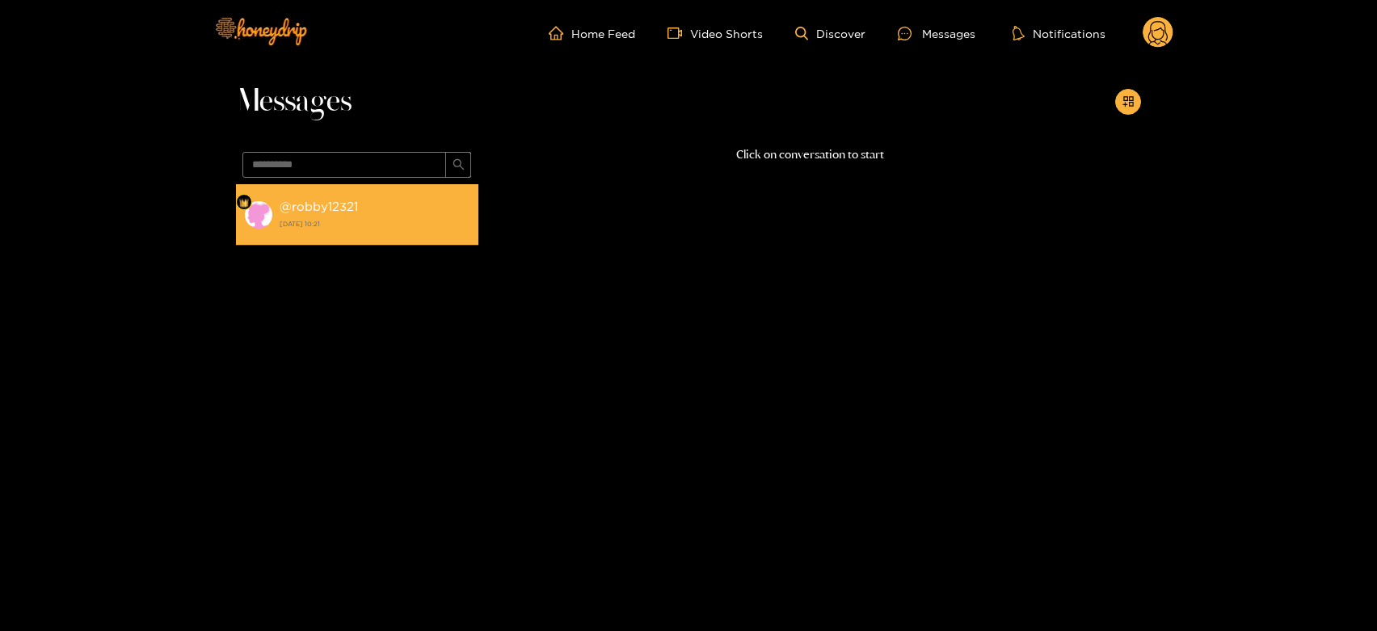
click at [322, 229] on strong "[DATE] 10:21" at bounding box center [375, 224] width 191 height 15
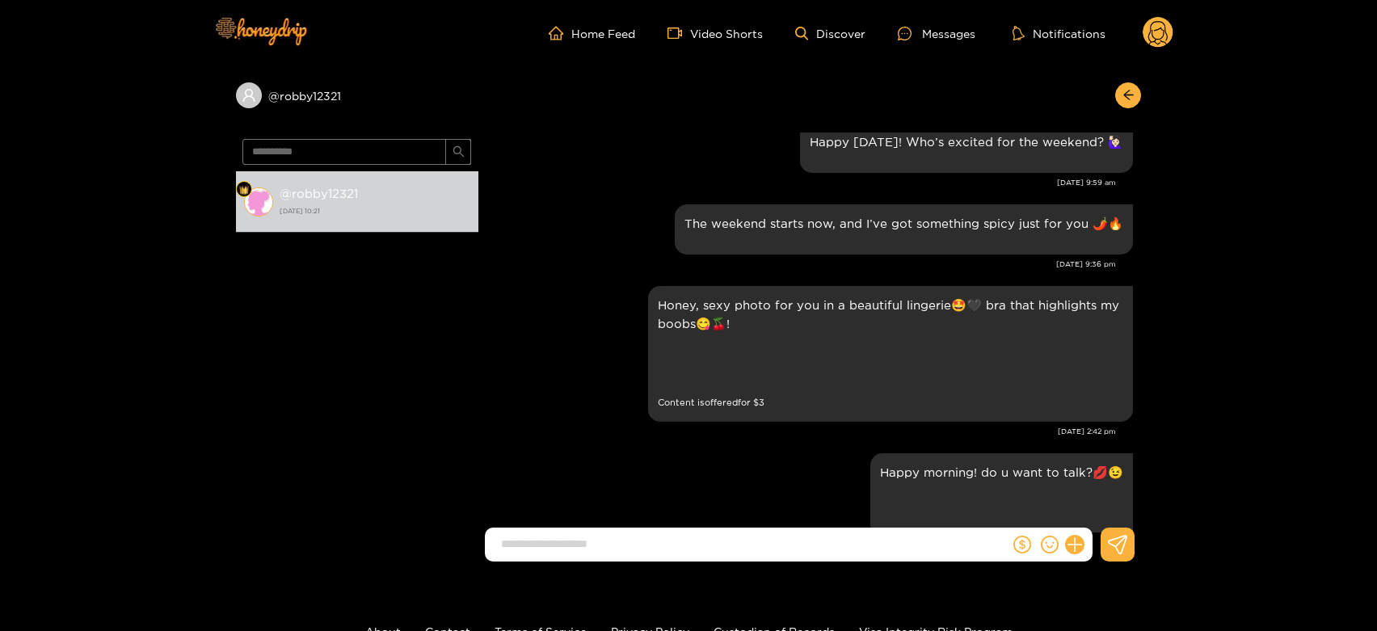
scroll to position [2256, 0]
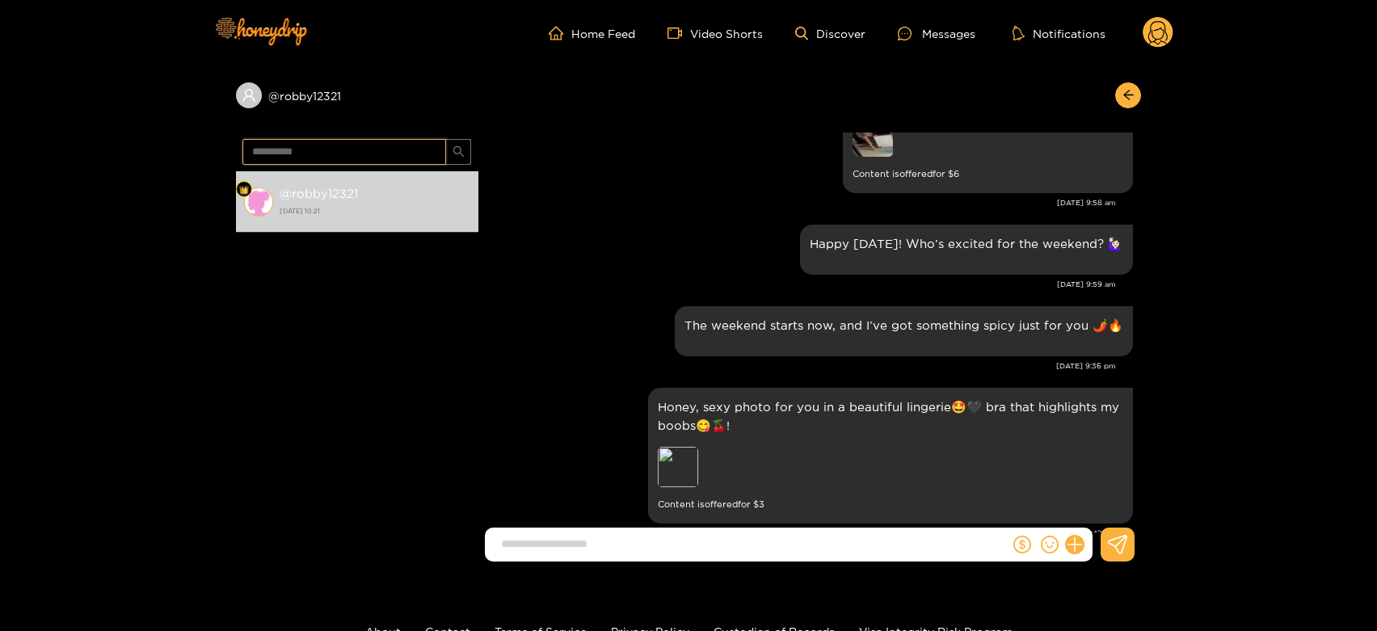
click at [322, 145] on input "**********" at bounding box center [344, 152] width 204 height 26
paste input "text"
type input "*****"
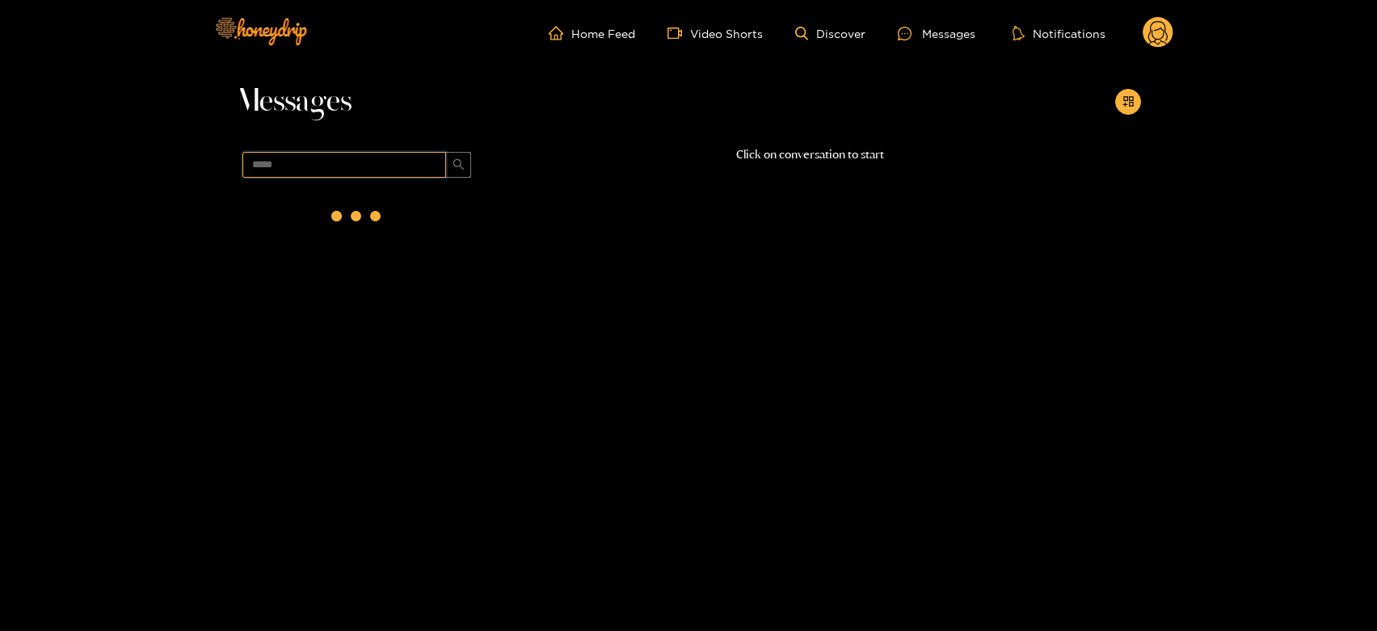
scroll to position [0, 0]
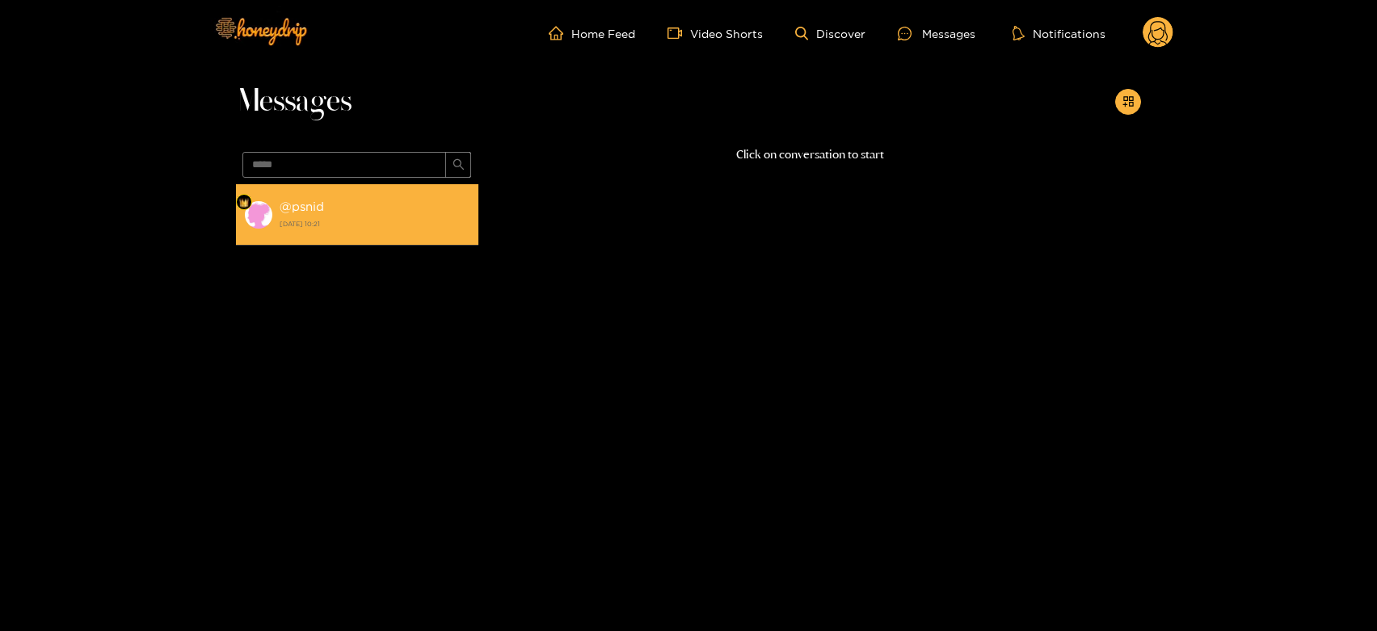
click at [427, 217] on strong "[DATE] 10:21" at bounding box center [375, 224] width 191 height 15
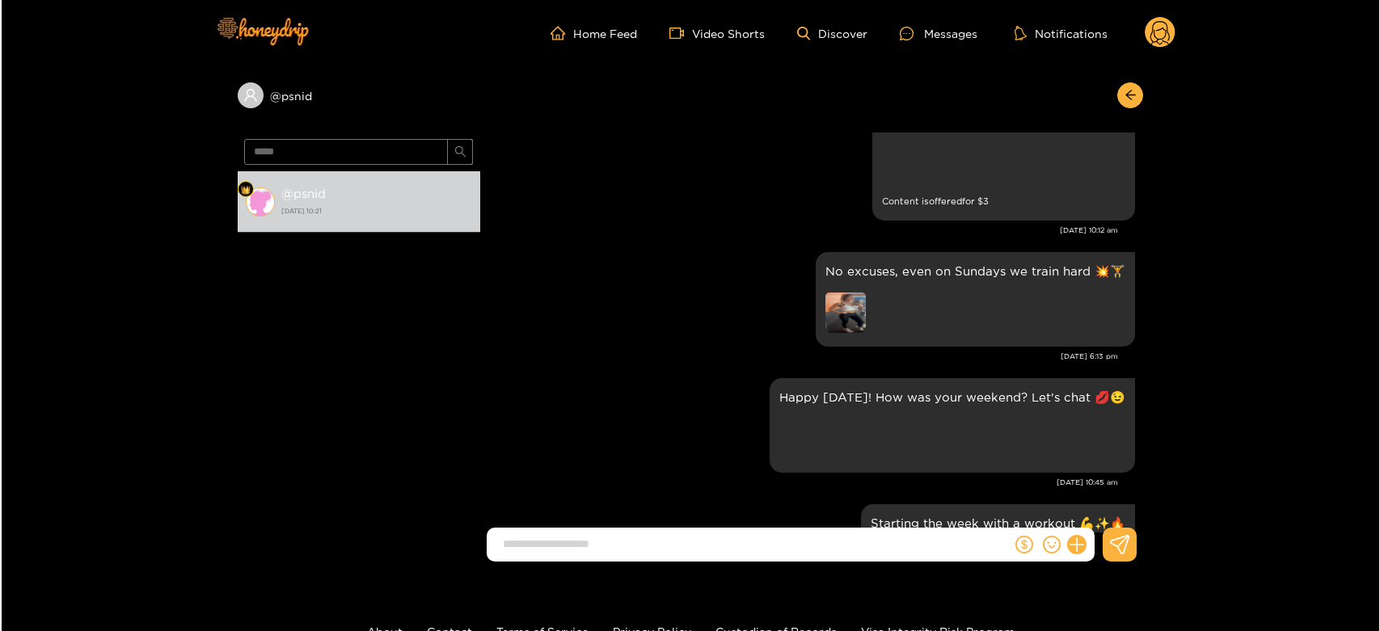
scroll to position [2723, 0]
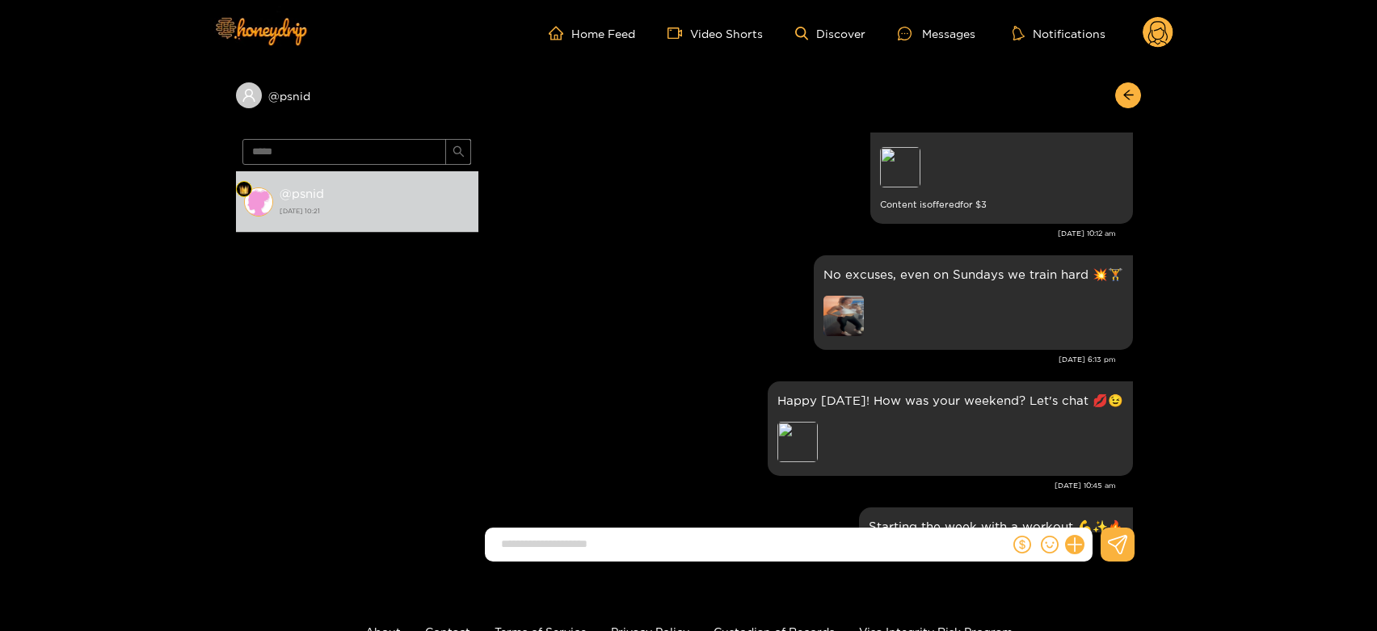
click at [1148, 27] on circle at bounding box center [1158, 32] width 31 height 31
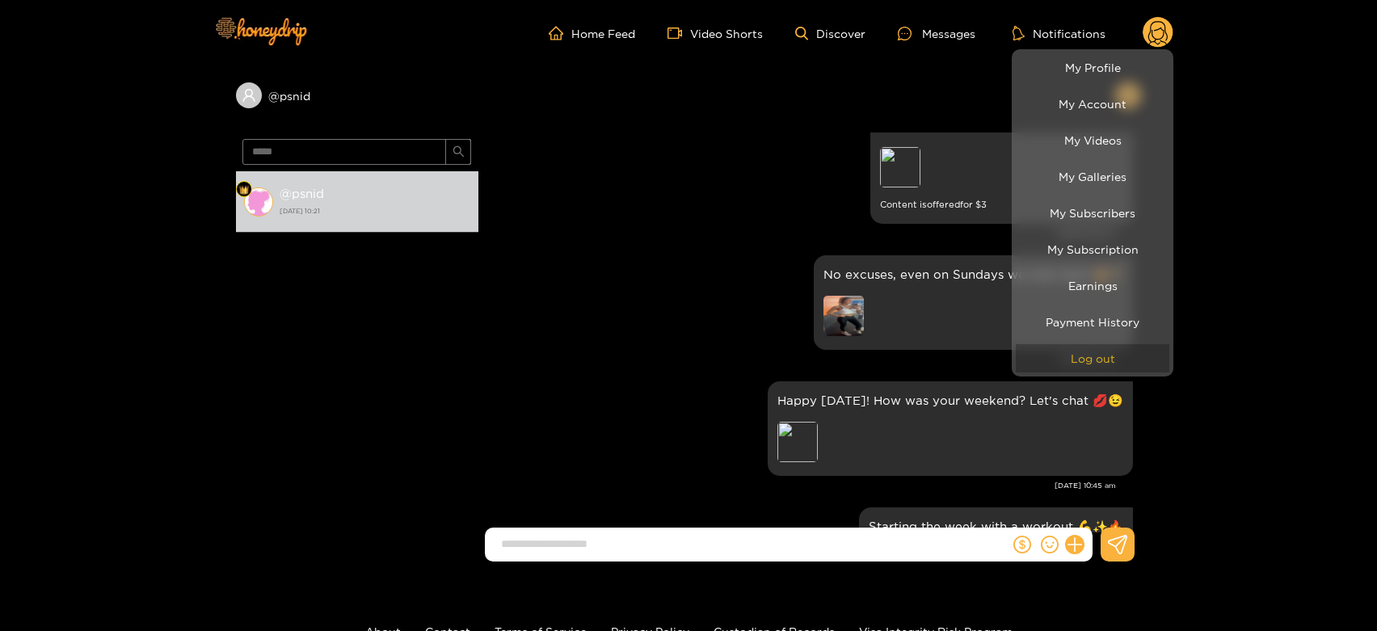
click at [1127, 348] on button "Log out" at bounding box center [1093, 358] width 154 height 28
